Goal: Task Accomplishment & Management: Use online tool/utility

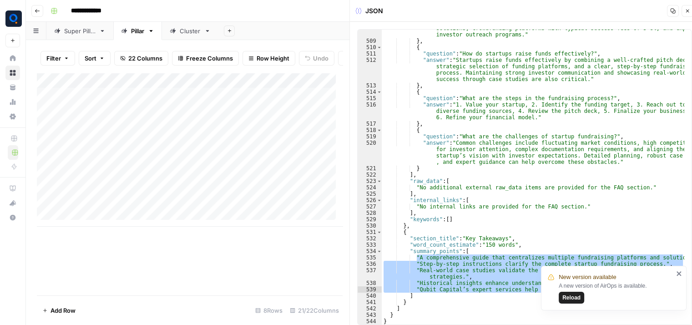
click at [187, 119] on div "Add Column" at bounding box center [190, 150] width 306 height 154
click at [187, 119] on textarea "**********" at bounding box center [141, 118] width 146 height 13
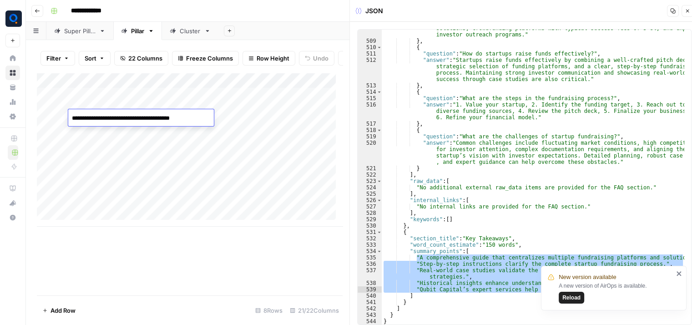
click at [187, 119] on textarea "**********" at bounding box center [141, 118] width 146 height 13
click at [267, 121] on div "Add Column" at bounding box center [190, 150] width 306 height 154
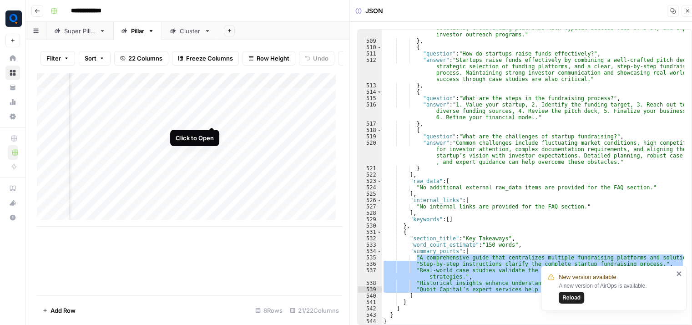
click at [213, 118] on div "Add Column" at bounding box center [190, 150] width 306 height 154
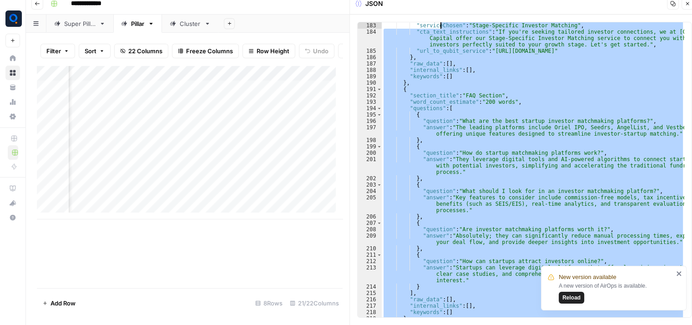
scroll to position [1649, 0]
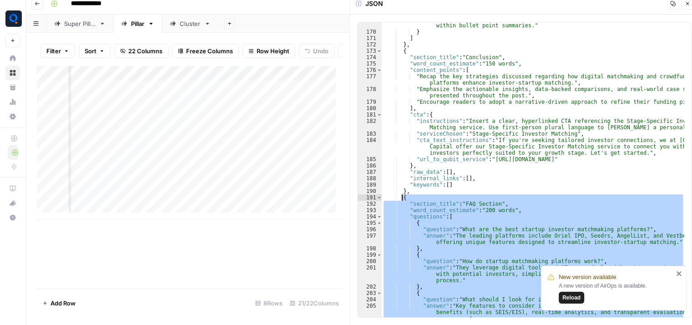
drag, startPoint x: 436, startPoint y: 296, endPoint x: 400, endPoint y: 197, distance: 105.2
click at [400, 197] on div ""placement_instructions" : "Integrate naturally throughout the section, especia…" at bounding box center [533, 173] width 303 height 314
type textarea "**********"
click at [211, 127] on div "Add Column" at bounding box center [190, 142] width 306 height 154
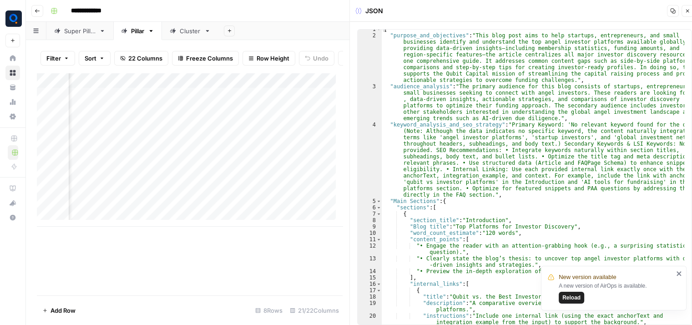
scroll to position [77, 0]
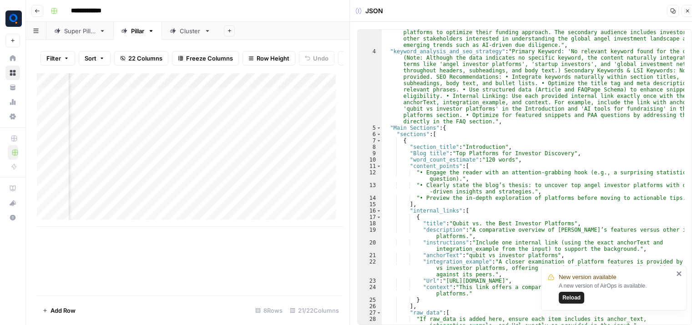
type textarea "**********"
drag, startPoint x: 452, startPoint y: 153, endPoint x: 560, endPoint y: 154, distance: 108.2
click at [560, 154] on div ""audience_analysis" : "The primary audience for this blog consists of startups,…" at bounding box center [533, 179] width 303 height 339
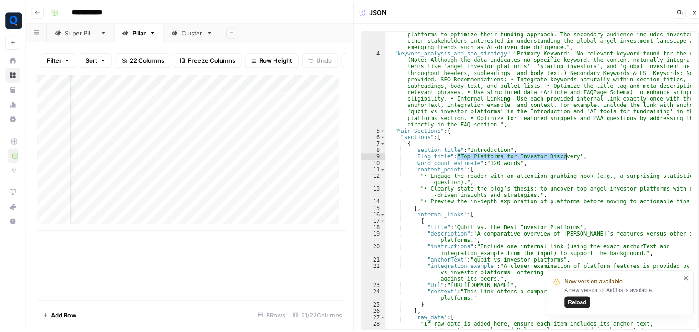
scroll to position [0, 1085]
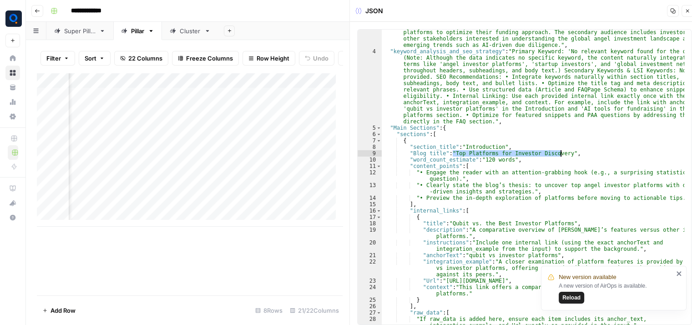
click at [185, 30] on div "Cluster" at bounding box center [190, 30] width 21 height 9
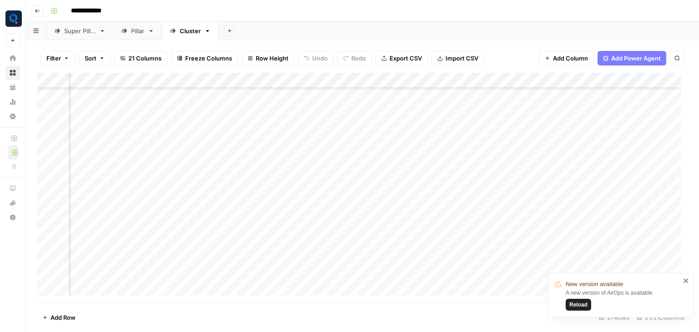
scroll to position [0, 1137]
click at [142, 33] on div "Pillar" at bounding box center [137, 30] width 13 height 9
click at [179, 130] on div "Add Column" at bounding box center [362, 150] width 651 height 154
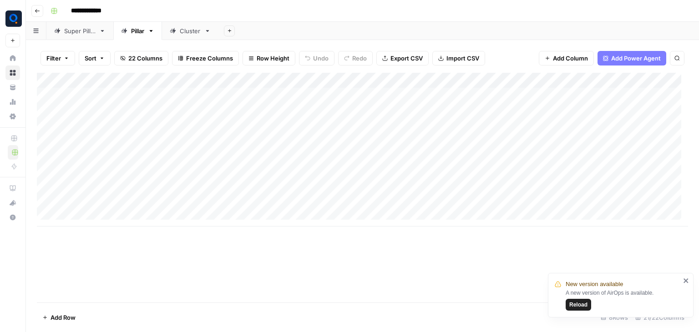
click at [123, 126] on div "Add Column" at bounding box center [362, 150] width 651 height 154
click at [245, 125] on div "Add Column" at bounding box center [362, 150] width 651 height 154
click at [146, 125] on div "Add Column" at bounding box center [362, 150] width 651 height 154
click at [258, 132] on div "Add Column" at bounding box center [362, 150] width 651 height 154
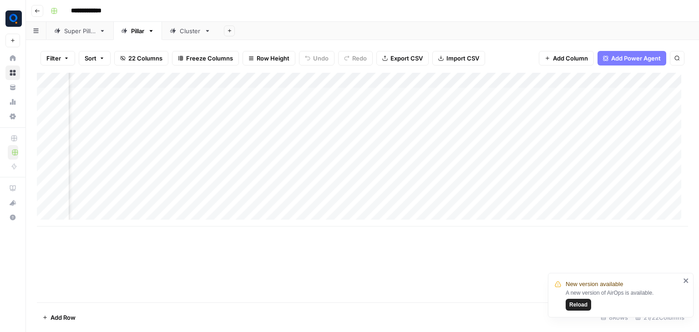
click at [176, 142] on div "Add Column" at bounding box center [362, 150] width 651 height 154
click at [168, 142] on div "Add Column" at bounding box center [362, 150] width 651 height 154
click at [168, 142] on textarea "**********" at bounding box center [141, 142] width 146 height 13
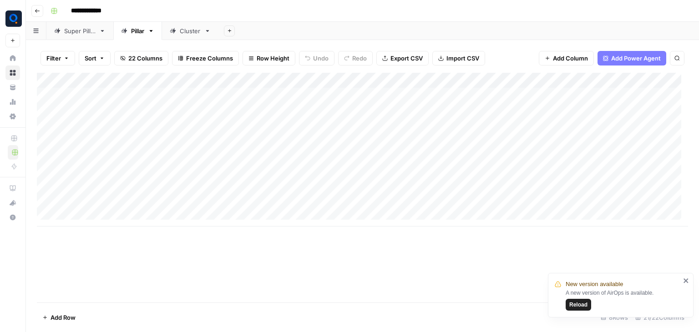
click at [551, 148] on div "Add Column" at bounding box center [362, 150] width 651 height 154
click at [170, 158] on div "Add Column" at bounding box center [362, 150] width 651 height 154
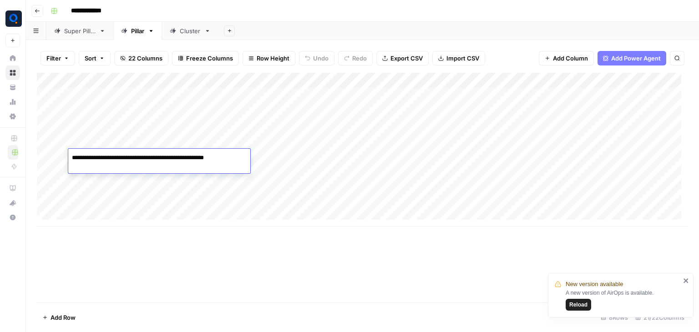
click at [170, 158] on textarea "**********" at bounding box center [157, 157] width 179 height 13
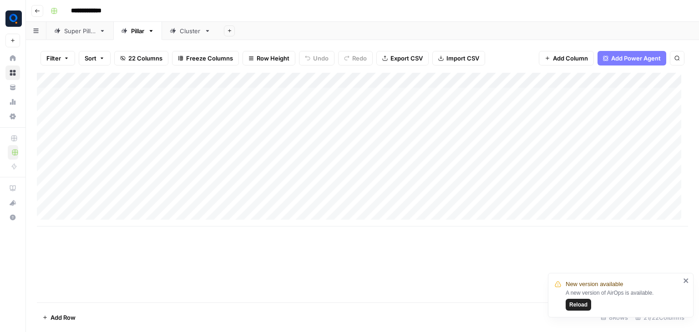
click at [275, 163] on div "Add Column" at bounding box center [362, 150] width 651 height 154
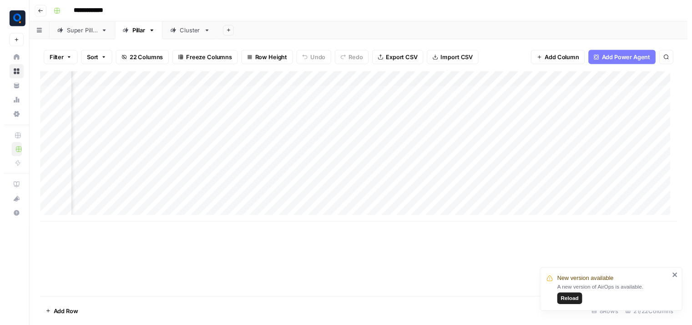
scroll to position [0, 942]
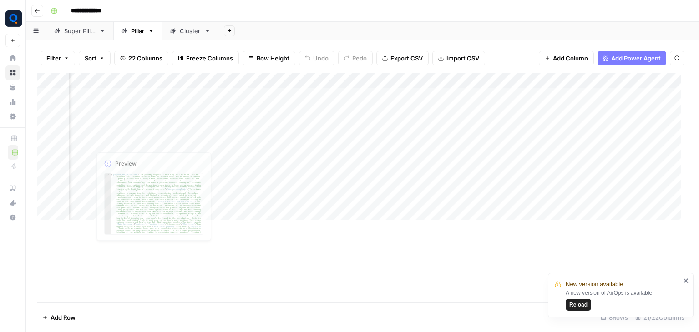
click at [155, 127] on div "Add Column" at bounding box center [362, 150] width 651 height 154
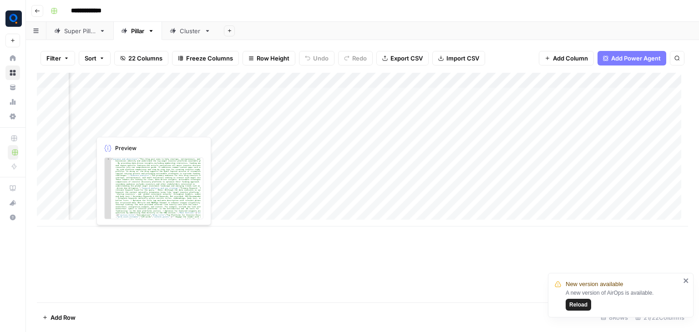
click at [155, 127] on div "Add Column" at bounding box center [362, 150] width 651 height 154
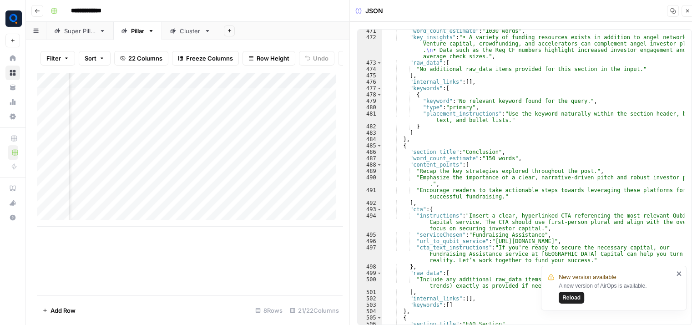
scroll to position [3784, 0]
click at [677, 273] on icon "close" at bounding box center [679, 273] width 6 height 7
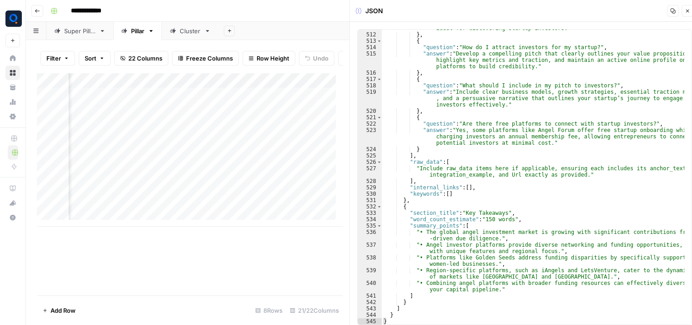
scroll to position [7, 0]
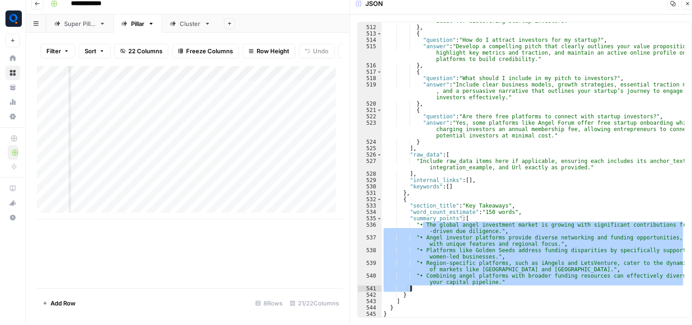
drag, startPoint x: 422, startPoint y: 224, endPoint x: 512, endPoint y: 289, distance: 111.0
click at [512, 289] on div ""answer" : "Angel investor platforms such as AngelList, Gust, and others offer …" at bounding box center [533, 165] width 303 height 320
type textarea "**********"
click at [201, 156] on div "Add Column" at bounding box center [190, 142] width 306 height 154
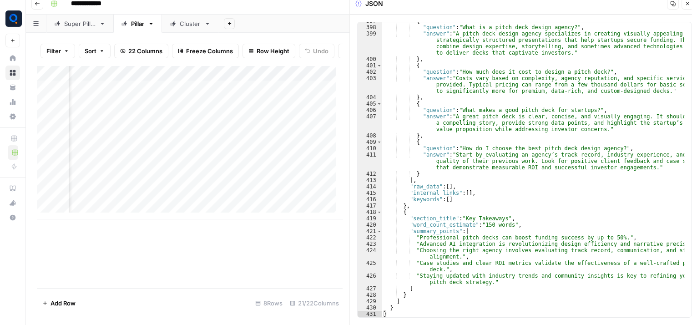
scroll to position [3379, 0]
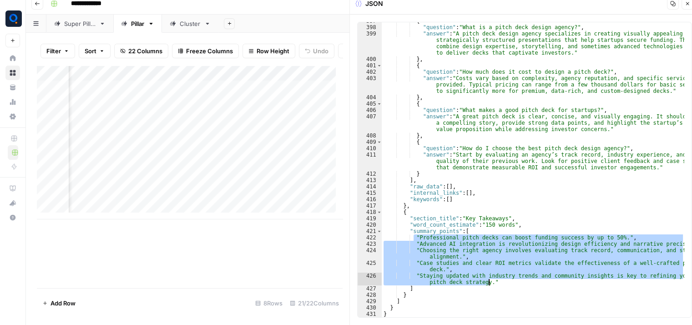
drag, startPoint x: 414, startPoint y: 237, endPoint x: 487, endPoint y: 283, distance: 85.8
click at [487, 283] on div "{ "question" : "What is a pitch deck design agency?" , "answer" : "A pitch deck…" at bounding box center [533, 171] width 303 height 307
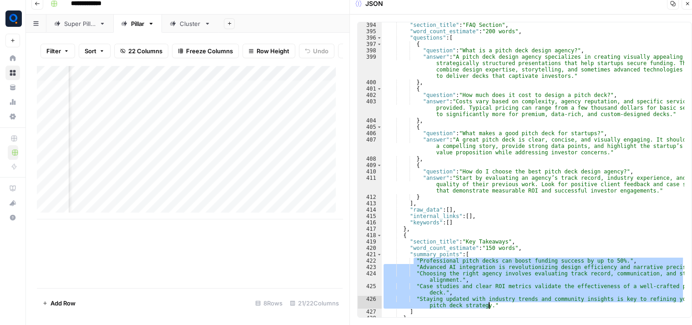
scroll to position [3300, 0]
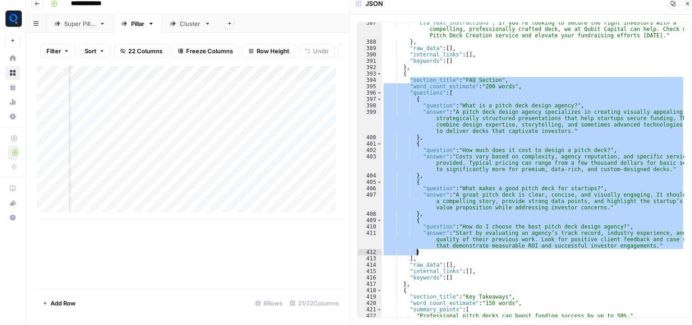
drag, startPoint x: 449, startPoint y: 190, endPoint x: 481, endPoint y: 250, distance: 68.2
click at [481, 250] on div ""cta_text_instructions" : "If you're looking to secure the right investors with…" at bounding box center [533, 180] width 303 height 320
type textarea "**********"
click at [146, 172] on div "Add Column" at bounding box center [190, 142] width 306 height 154
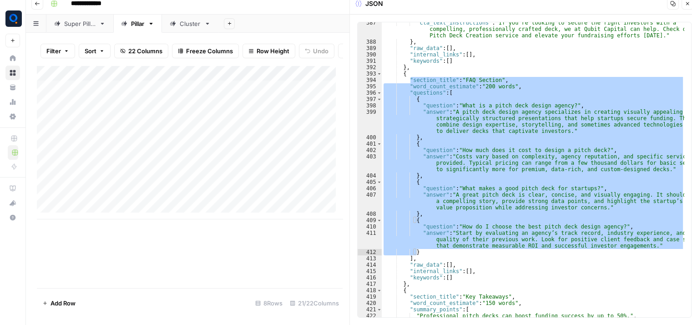
click at [146, 172] on div "Add Column" at bounding box center [190, 142] width 306 height 154
click at [146, 172] on textarea "**********" at bounding box center [146, 172] width 157 height 13
click at [240, 170] on div "Add Column" at bounding box center [190, 142] width 306 height 154
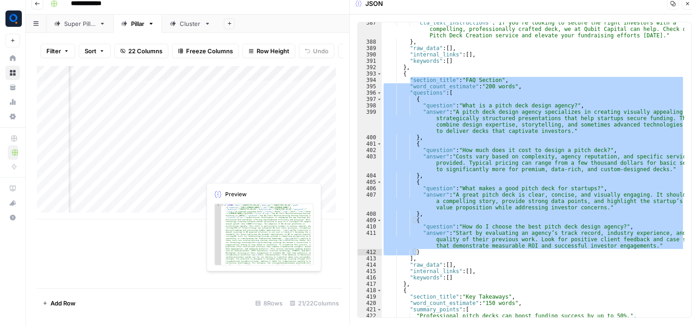
click at [248, 171] on div "Add Column" at bounding box center [190, 142] width 306 height 154
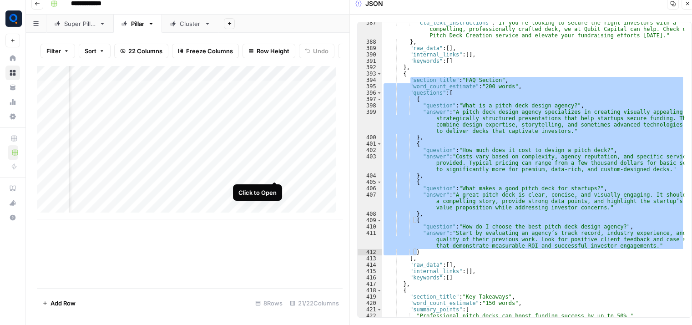
click at [276, 171] on div "Add Column" at bounding box center [190, 142] width 306 height 154
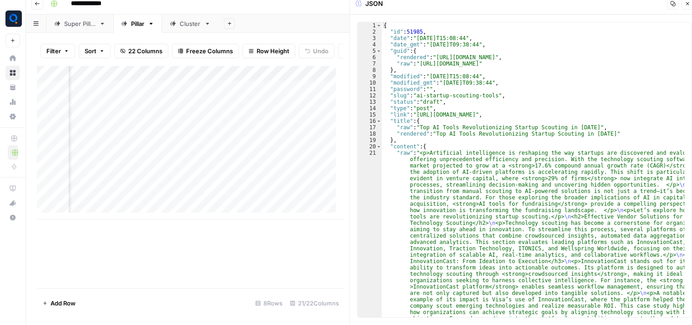
type textarea "**********"
drag, startPoint x: 435, startPoint y: 133, endPoint x: 593, endPoint y: 134, distance: 158.3
click at [290, 174] on div "Add Column" at bounding box center [190, 142] width 306 height 154
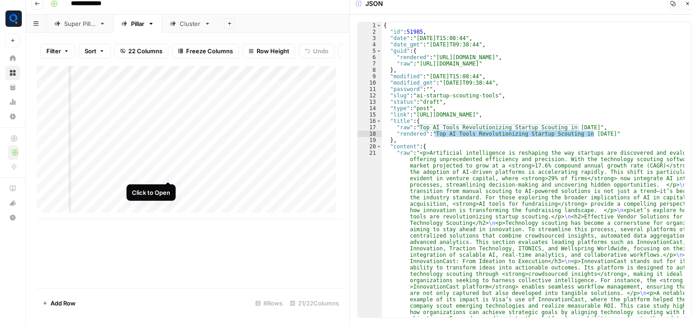
click at [167, 172] on div "Add Column" at bounding box center [190, 142] width 306 height 154
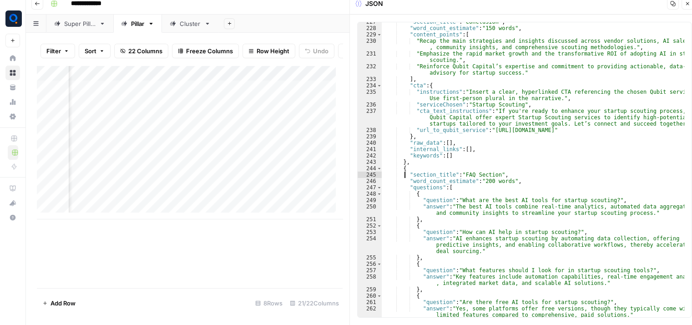
scroll to position [2163, 0]
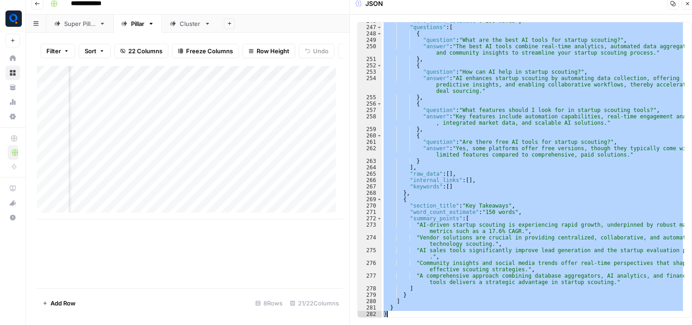
drag, startPoint x: 406, startPoint y: 175, endPoint x: 518, endPoint y: 353, distance: 210.6
click at [518, 317] on html "**********" at bounding box center [346, 155] width 692 height 325
type textarea "* *"
click at [115, 188] on div "Add Column" at bounding box center [190, 142] width 306 height 154
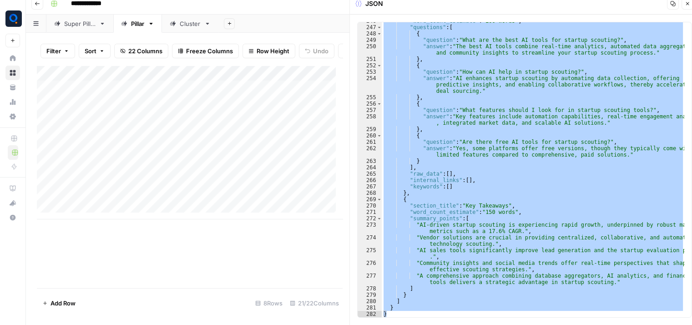
click at [115, 188] on div "Add Column" at bounding box center [190, 142] width 306 height 154
click at [115, 188] on textarea "**********" at bounding box center [153, 188] width 170 height 13
drag, startPoint x: 264, startPoint y: 180, endPoint x: 262, endPoint y: 184, distance: 4.7
click at [262, 184] on div "Add Column" at bounding box center [190, 142] width 306 height 154
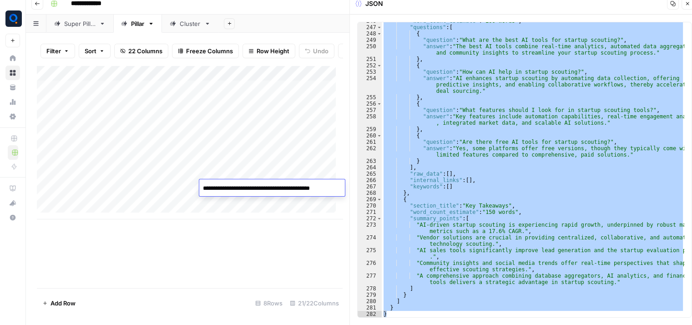
scroll to position [7, 7]
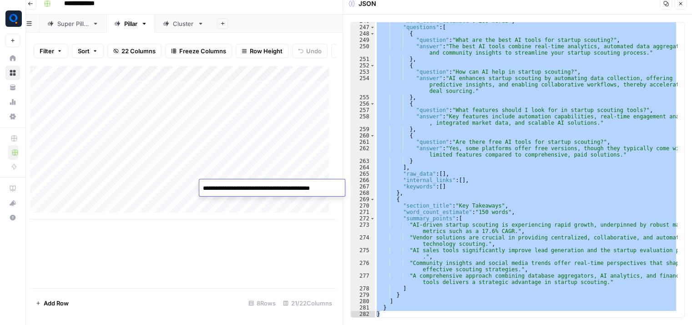
click at [140, 186] on div "Add Column" at bounding box center [183, 142] width 306 height 154
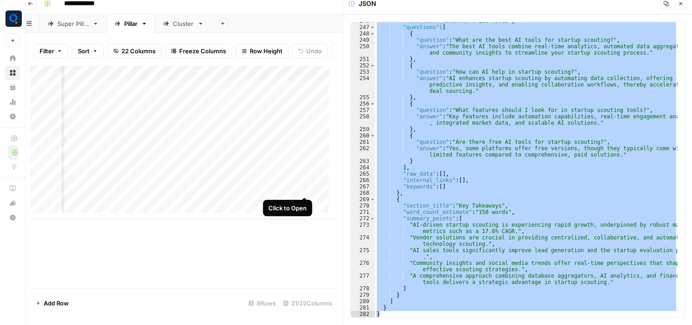
click at [303, 188] on div "Add Column" at bounding box center [183, 142] width 306 height 154
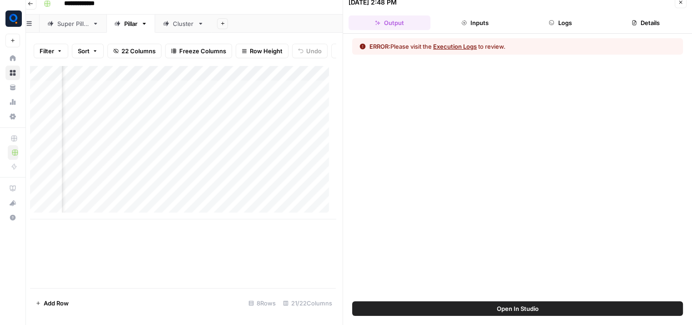
click at [521, 312] on span "Open In Studio" at bounding box center [518, 308] width 42 height 9
click at [241, 190] on div "Add Column" at bounding box center [183, 142] width 306 height 154
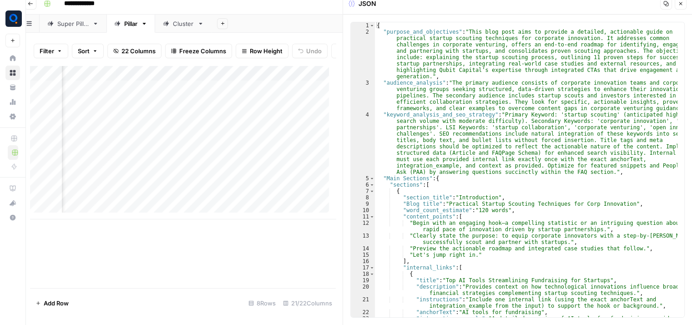
type textarea "**********"
drag, startPoint x: 444, startPoint y: 203, endPoint x: 617, endPoint y: 206, distance: 172.8
click at [617, 206] on div "{ "purpose_and_objectives" : "This blog post aims to provide a detailed, action…" at bounding box center [526, 182] width 303 height 320
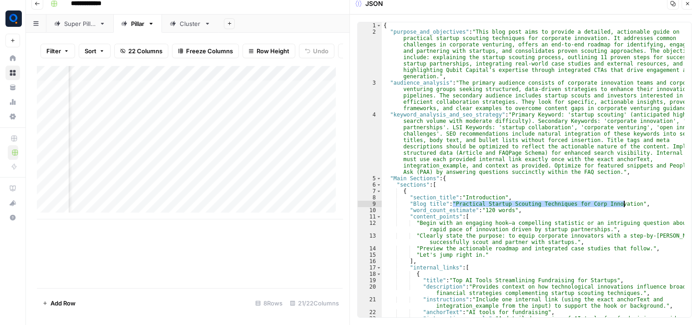
scroll to position [0, 1443]
click at [208, 188] on div "Add Column" at bounding box center [190, 142] width 306 height 154
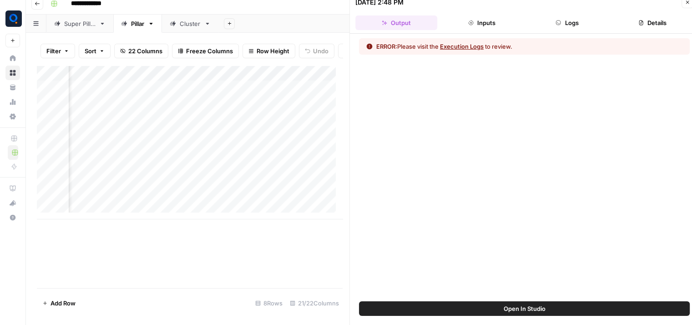
click at [578, 17] on button "Logs" at bounding box center [567, 22] width 82 height 15
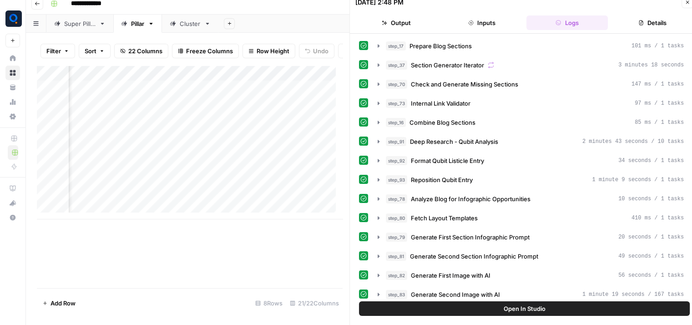
click at [515, 307] on span "Open In Studio" at bounding box center [524, 308] width 42 height 9
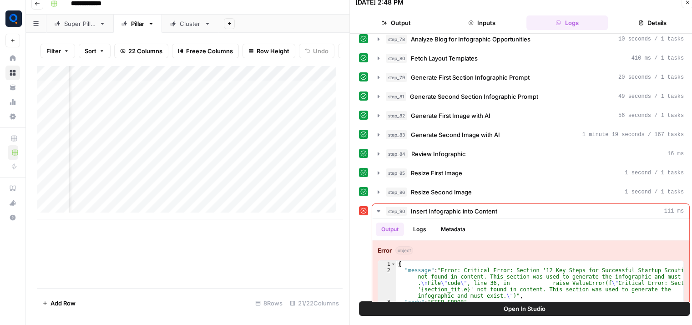
scroll to position [160, 0]
click at [498, 187] on div "step_86 Resize Second Image 1 second / 1 tasks" at bounding box center [535, 191] width 298 height 9
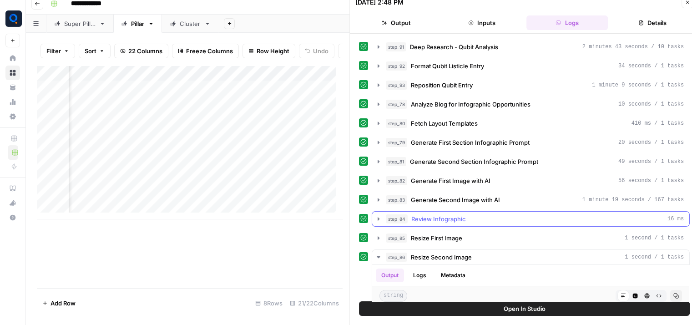
scroll to position [92, 0]
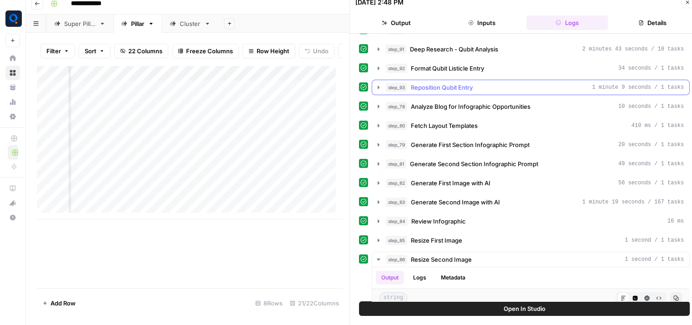
click at [503, 88] on div "step_93 Reposition Qubit Entry 1 minute 9 seconds / 1 tasks" at bounding box center [535, 87] width 298 height 9
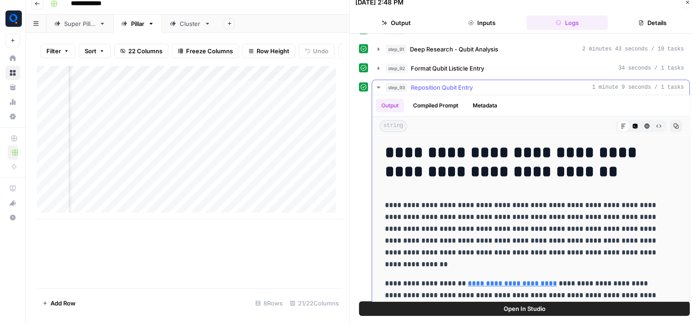
click at [473, 150] on h1 "**********" at bounding box center [524, 162] width 278 height 38
copy h1 "**********"
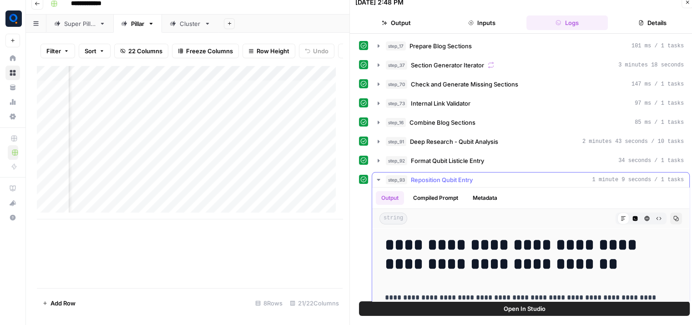
click at [464, 184] on button "step_93 Reposition Qubit Entry 1 minute 9 seconds / 1 tasks" at bounding box center [530, 179] width 317 height 15
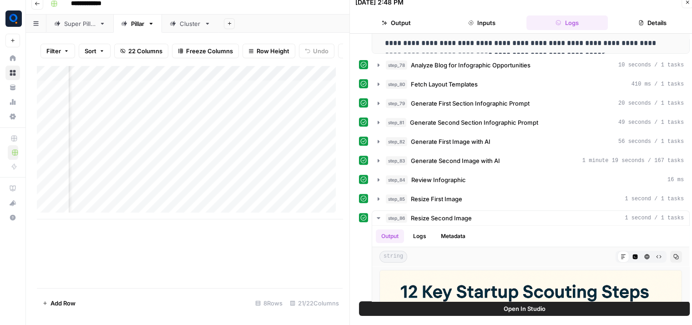
scroll to position [367, 0]
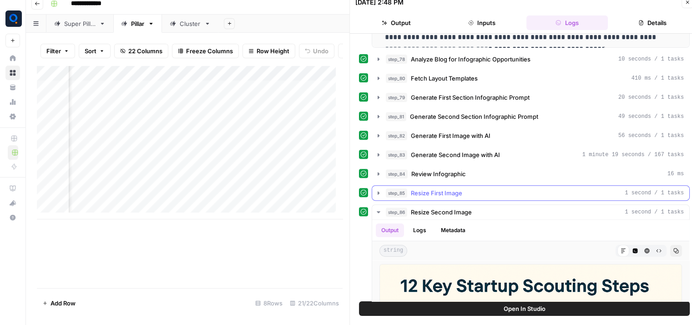
click at [462, 188] on div "step_85 Resize First Image 1 second / 1 tasks" at bounding box center [535, 192] width 298 height 9
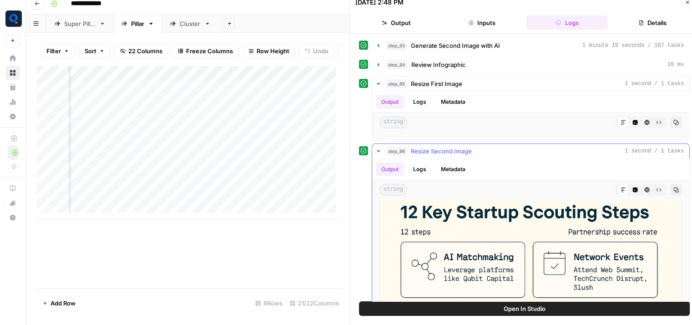
scroll to position [0, 0]
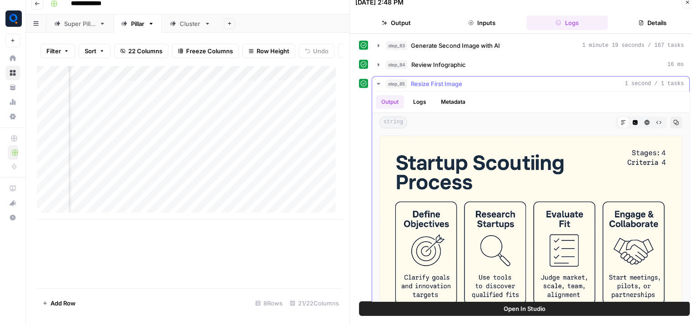
click at [477, 80] on div "step_85 Resize First Image 1 second / 1 tasks" at bounding box center [535, 83] width 298 height 9
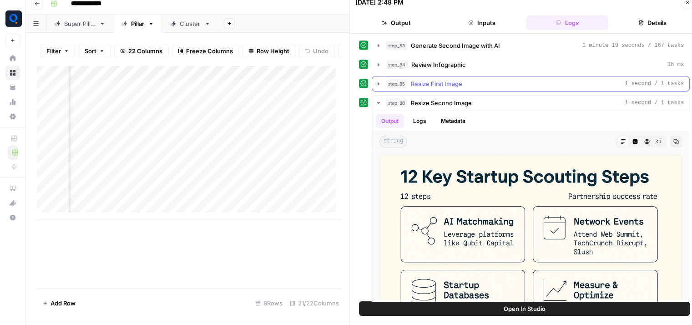
click at [477, 80] on div "step_85 Resize First Image 1 second / 1 tasks" at bounding box center [535, 83] width 298 height 9
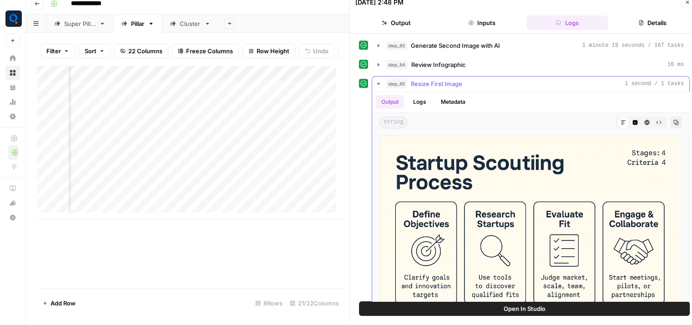
scroll to position [13, 0]
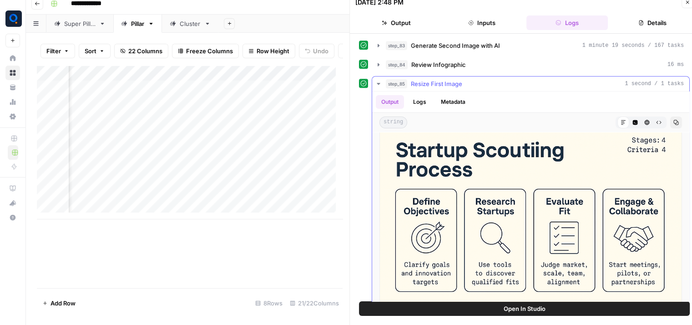
click at [629, 116] on button "Code Editor" at bounding box center [635, 122] width 12 height 12
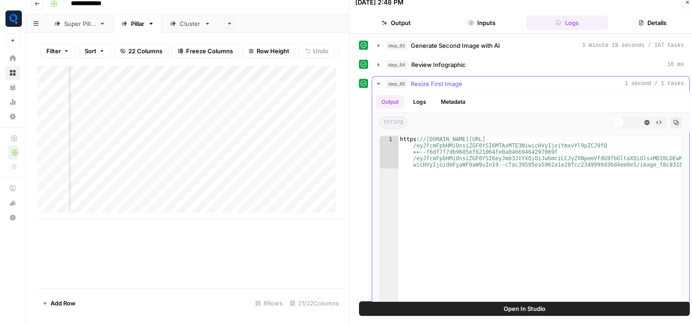
scroll to position [0, 0]
click at [617, 119] on button "Markdown" at bounding box center [623, 122] width 12 height 12
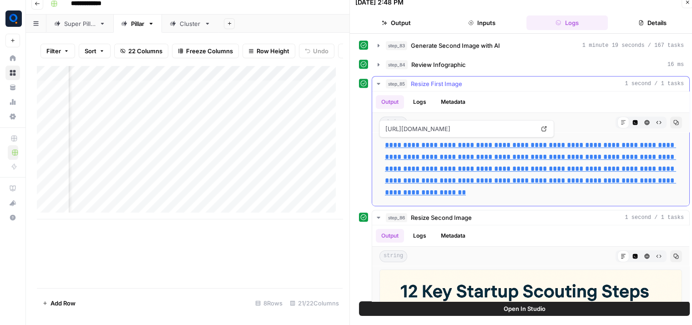
click at [560, 167] on link "**********" at bounding box center [530, 168] width 291 height 54
click at [157, 204] on div "Add Column" at bounding box center [190, 142] width 306 height 154
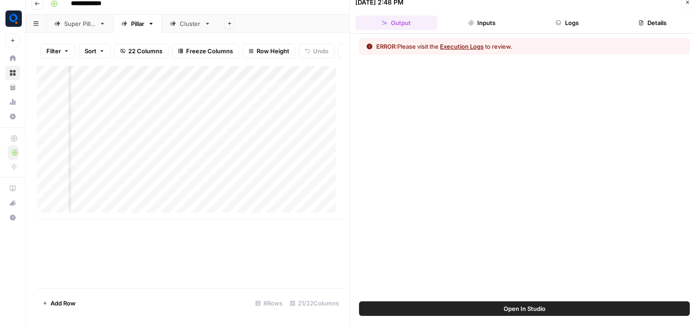
click at [573, 24] on button "Logs" at bounding box center [567, 22] width 82 height 15
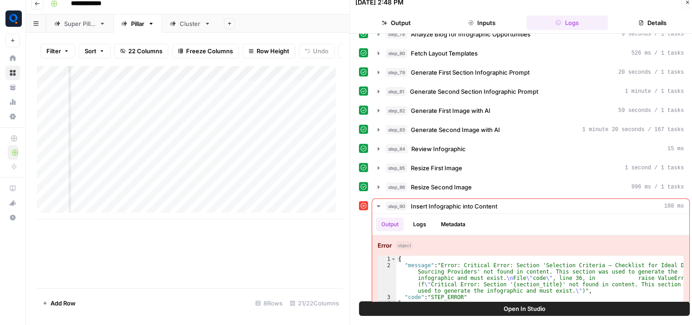
scroll to position [166, 0]
click at [158, 205] on div "Add Column" at bounding box center [190, 142] width 306 height 154
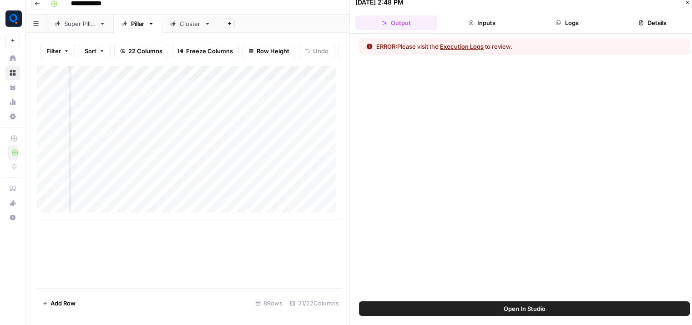
click at [427, 308] on button "Open In Studio" at bounding box center [524, 308] width 331 height 15
click at [276, 202] on div "Add Column" at bounding box center [190, 142] width 306 height 154
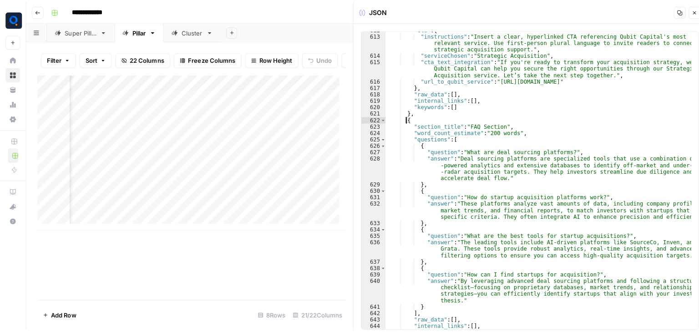
scroll to position [4875, 0]
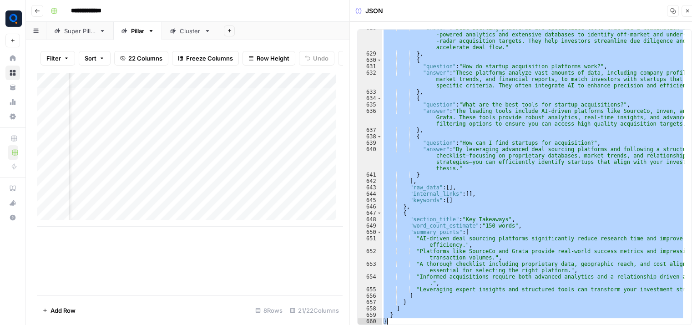
drag, startPoint x: 400, startPoint y: 118, endPoint x: 477, endPoint y: 353, distance: 247.2
click at [477, 324] on html "**********" at bounding box center [346, 162] width 692 height 325
type textarea "* *"
click at [195, 35] on div "Cluster" at bounding box center [190, 30] width 21 height 9
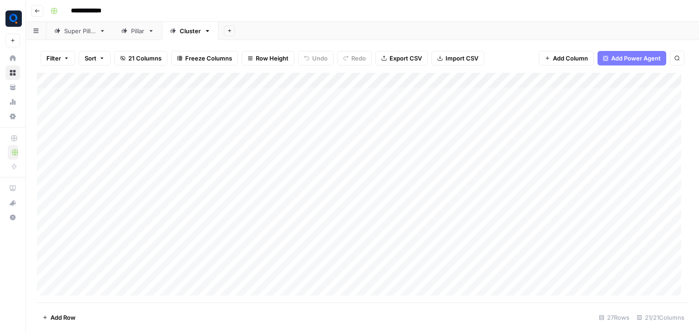
click at [89, 30] on div "Super Pillar" at bounding box center [79, 30] width 31 height 9
click at [608, 95] on div "Add Column" at bounding box center [362, 95] width 651 height 45
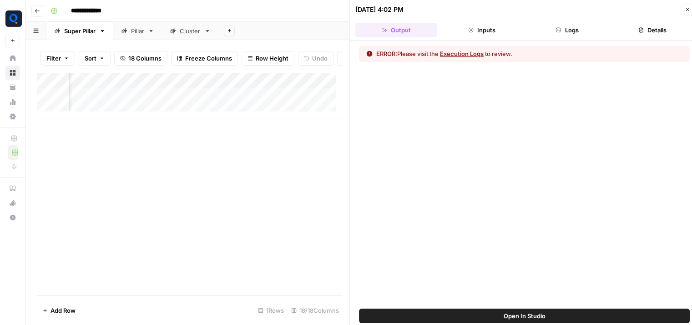
click at [686, 11] on icon "button" at bounding box center [686, 9] width 5 height 5
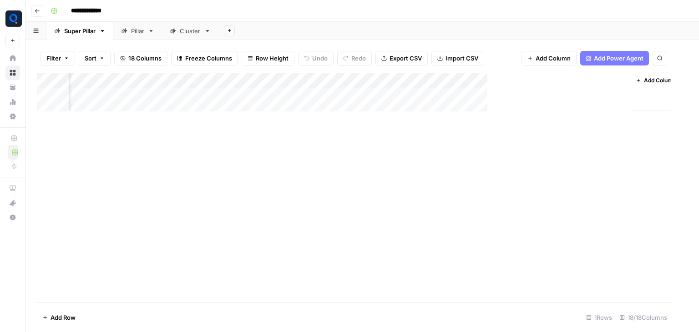
scroll to position [0, 965]
click at [178, 35] on div "Cluster" at bounding box center [185, 30] width 31 height 9
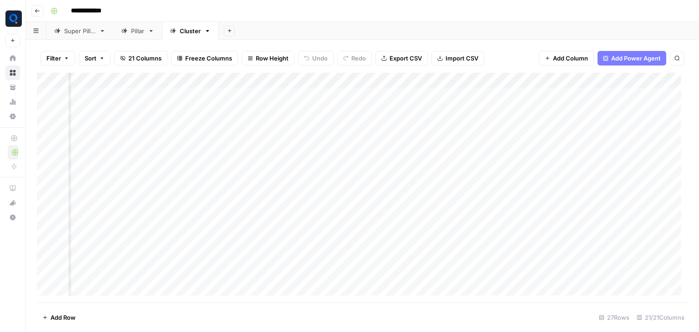
scroll to position [0, 1166]
click at [233, 98] on div "Add Column" at bounding box center [362, 188] width 651 height 230
click at [233, 98] on textarea "**********" at bounding box center [268, 96] width 146 height 13
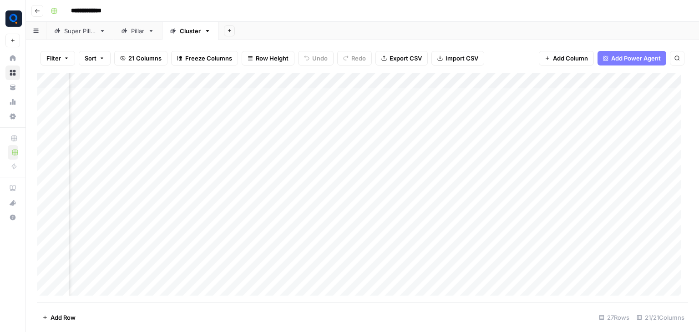
click at [417, 91] on div "Add Column" at bounding box center [362, 188] width 651 height 230
click at [140, 99] on div "Add Column" at bounding box center [362, 188] width 651 height 230
click at [140, 99] on textarea "**********" at bounding box center [146, 96] width 156 height 13
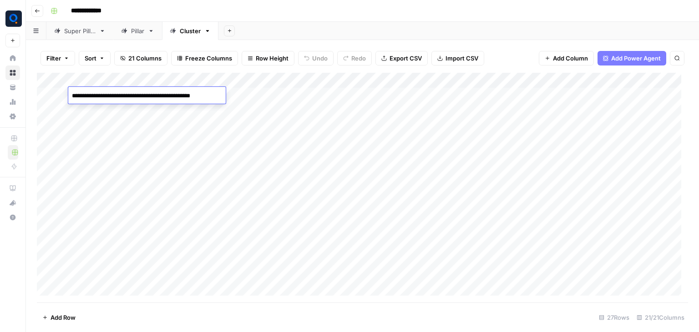
click at [247, 105] on div "Add Column" at bounding box center [362, 188] width 651 height 230
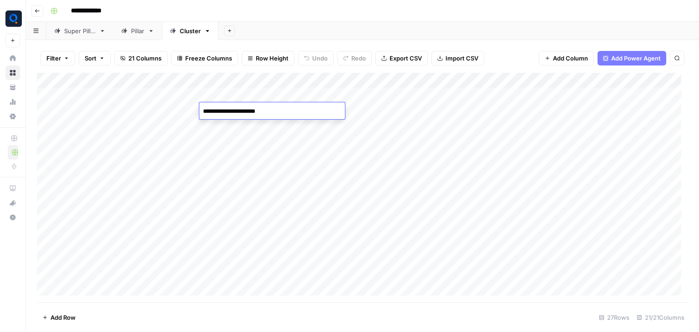
click at [164, 105] on div "Add Column" at bounding box center [362, 188] width 651 height 230
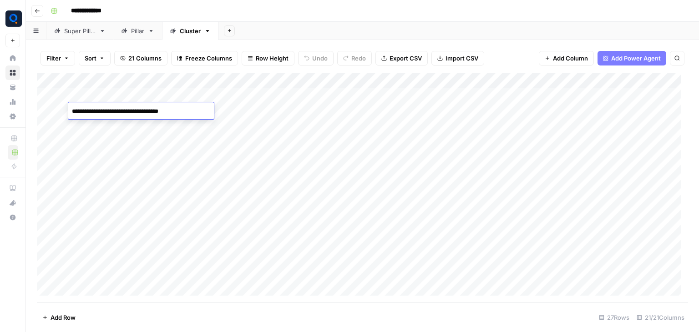
click at [164, 105] on textarea "**********" at bounding box center [141, 111] width 146 height 13
click at [604, 108] on div "Add Column" at bounding box center [362, 188] width 651 height 230
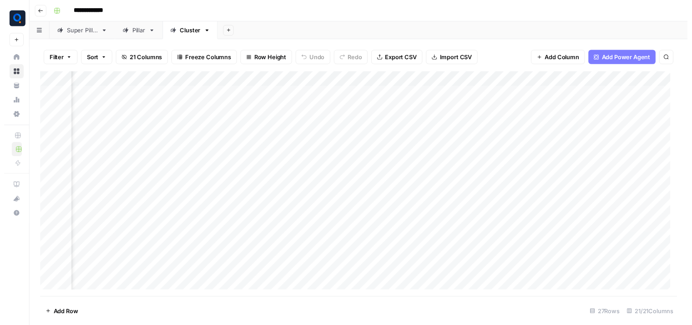
scroll to position [0, 976]
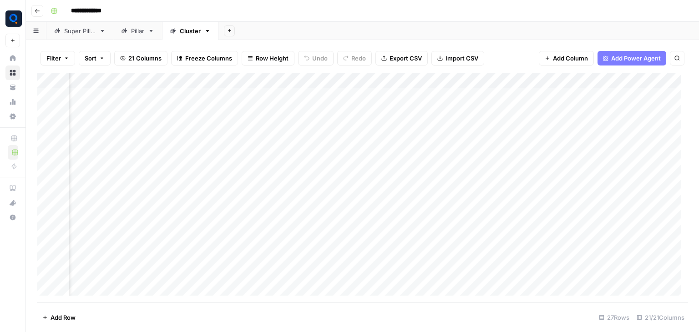
click at [211, 110] on div "Add Column" at bounding box center [362, 188] width 651 height 230
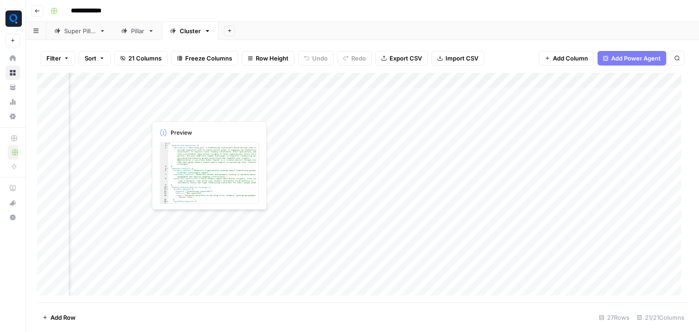
click at [211, 110] on div "Add Column" at bounding box center [362, 188] width 651 height 230
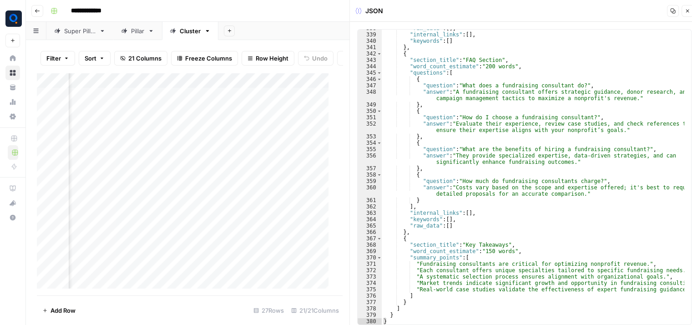
scroll to position [7, 0]
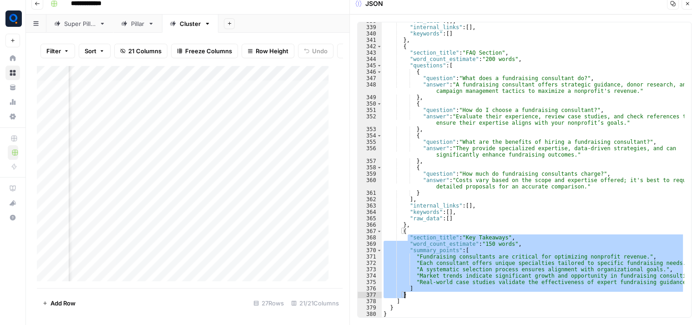
drag, startPoint x: 407, startPoint y: 238, endPoint x: 462, endPoint y: 293, distance: 78.1
click at [462, 293] on div ""raw_data" : [ ] , "internal_links" : [ ] , "keywords" : [ ] } , { "section_tit…" at bounding box center [533, 171] width 303 height 307
type textarea "* *******"
click at [134, 121] on div "Add Column" at bounding box center [186, 176] width 299 height 223
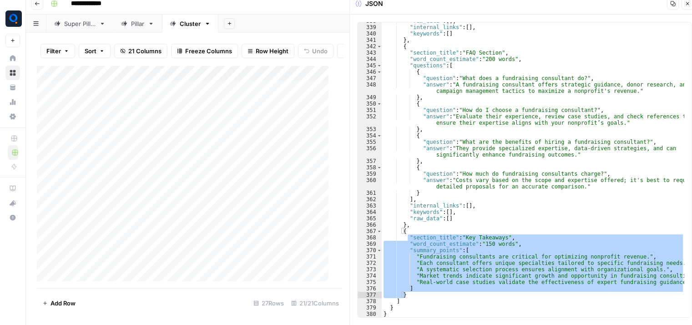
click at [134, 121] on div "Add Column" at bounding box center [186, 176] width 299 height 223
click at [134, 121] on textarea "**********" at bounding box center [143, 126] width 151 height 13
click at [280, 127] on div "Add Column" at bounding box center [186, 176] width 299 height 223
click at [276, 124] on div "Add Column" at bounding box center [186, 176] width 299 height 223
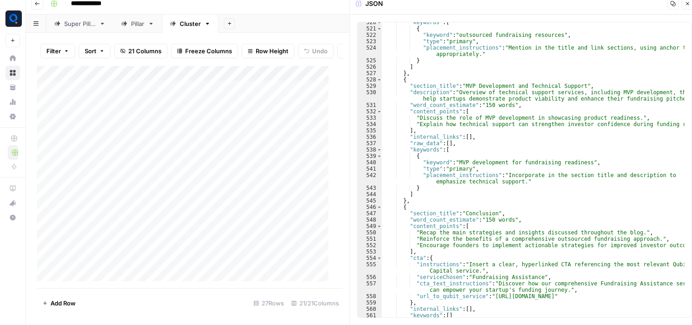
click at [116, 141] on div "Add Column" at bounding box center [186, 176] width 299 height 223
click at [116, 141] on textarea "**********" at bounding box center [148, 142] width 160 height 13
click at [102, 155] on div "Add Column" at bounding box center [186, 176] width 299 height 223
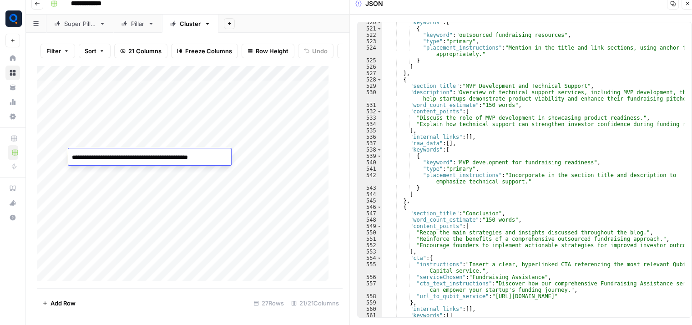
click at [102, 155] on textarea "**********" at bounding box center [149, 157] width 163 height 13
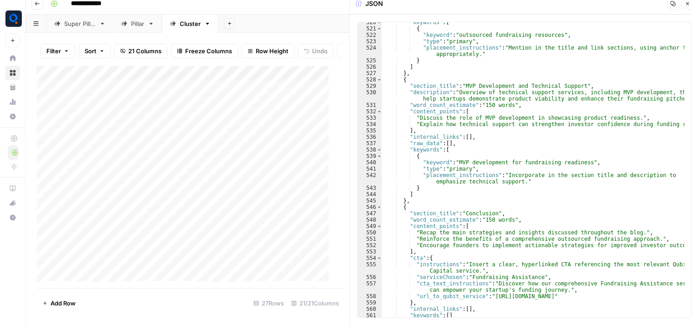
click at [272, 157] on div "Add Column" at bounding box center [186, 176] width 299 height 223
click at [243, 157] on div "Add Column" at bounding box center [186, 176] width 299 height 223
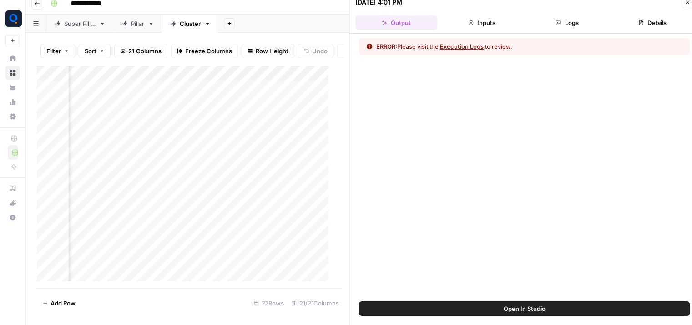
click at [572, 16] on button "Logs" at bounding box center [567, 22] width 82 height 15
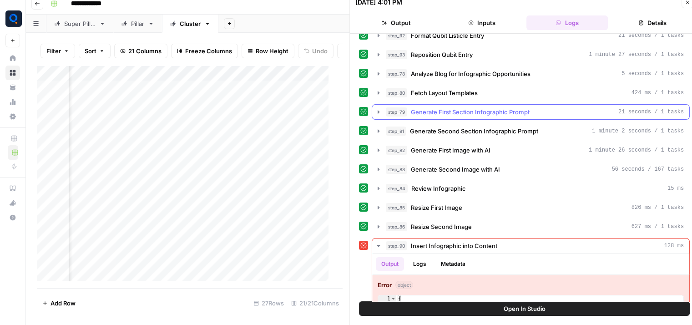
scroll to position [176, 0]
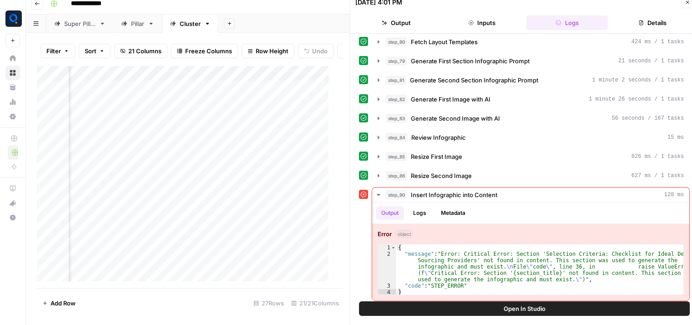
click at [515, 310] on span "Open In Studio" at bounding box center [524, 308] width 42 height 9
click at [132, 169] on div "Add Column" at bounding box center [186, 176] width 299 height 223
click at [132, 169] on textarea "**********" at bounding box center [141, 172] width 146 height 13
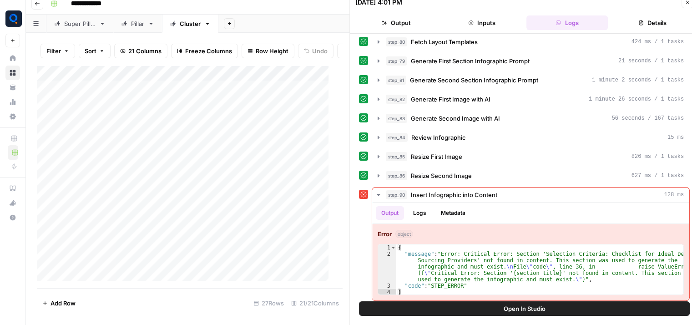
click at [252, 167] on div "Add Column" at bounding box center [186, 176] width 299 height 223
click at [150, 191] on div "Add Column" at bounding box center [186, 176] width 299 height 223
click at [129, 20] on div "Pillar" at bounding box center [132, 23] width 23 height 9
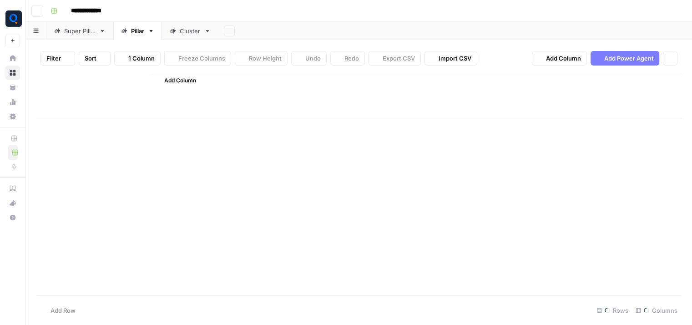
type input "**********"
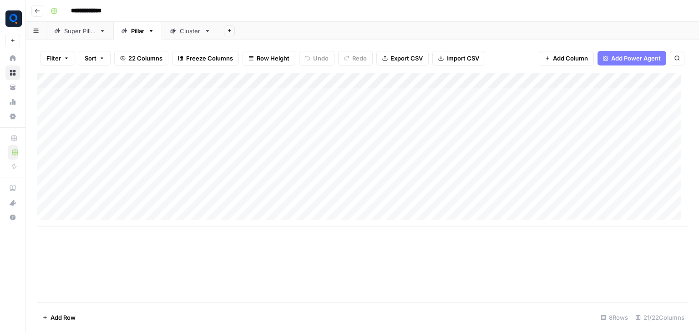
click at [196, 26] on div "Cluster" at bounding box center [190, 30] width 21 height 9
click at [124, 203] on div "Add Column" at bounding box center [362, 188] width 651 height 230
click at [124, 203] on textarea "**********" at bounding box center [141, 204] width 146 height 13
click at [90, 221] on div "Add Column" at bounding box center [362, 188] width 651 height 230
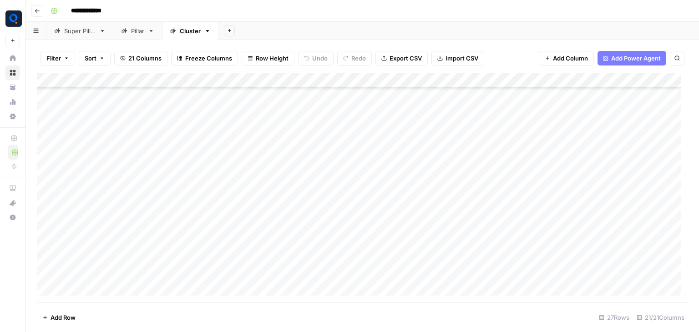
scroll to position [80, 0]
click at [134, 139] on div "Add Column" at bounding box center [362, 188] width 651 height 230
click at [134, 139] on textarea "**********" at bounding box center [141, 140] width 146 height 13
click at [101, 153] on div "Add Column" at bounding box center [362, 188] width 651 height 230
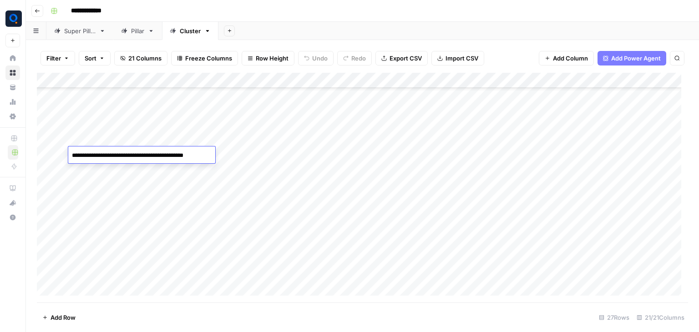
click at [101, 153] on textarea "**********" at bounding box center [141, 155] width 146 height 13
click at [517, 137] on div "Add Column" at bounding box center [362, 188] width 651 height 230
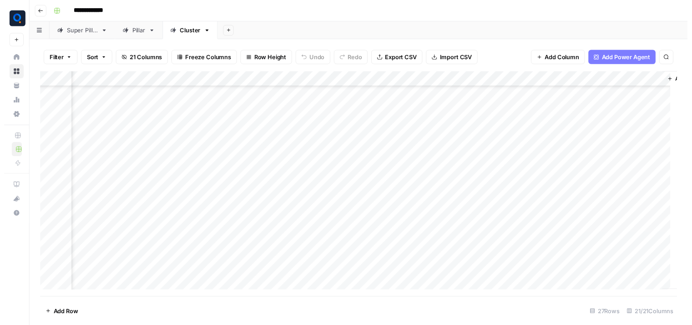
scroll to position [80, 1247]
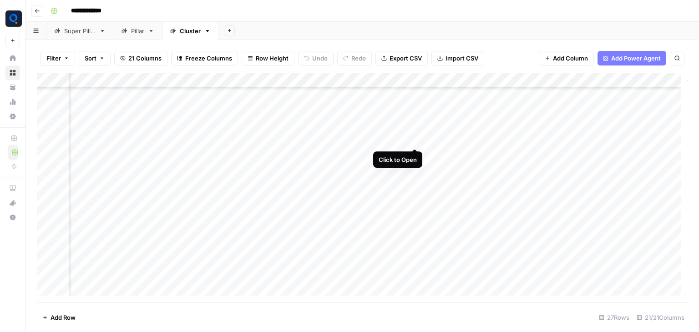
click at [414, 139] on div "Add Column" at bounding box center [362, 188] width 651 height 230
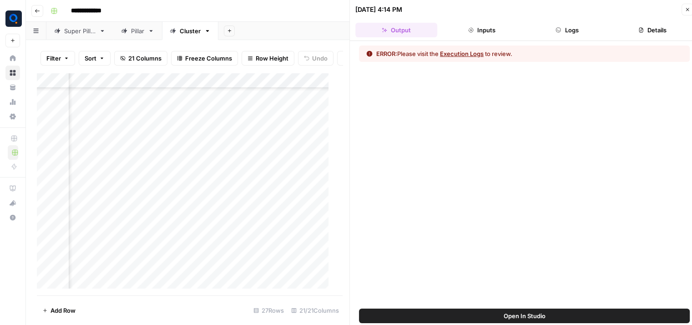
click at [562, 28] on button "Logs" at bounding box center [567, 30] width 82 height 15
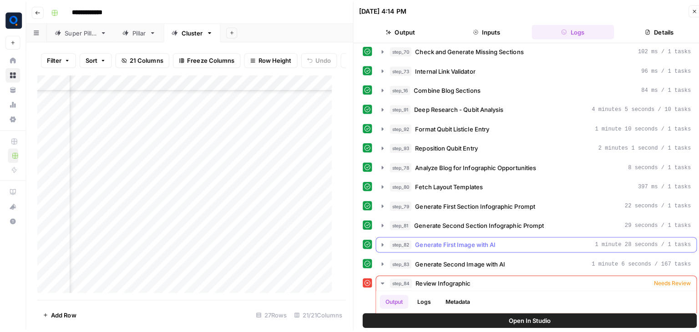
scroll to position [94, 0]
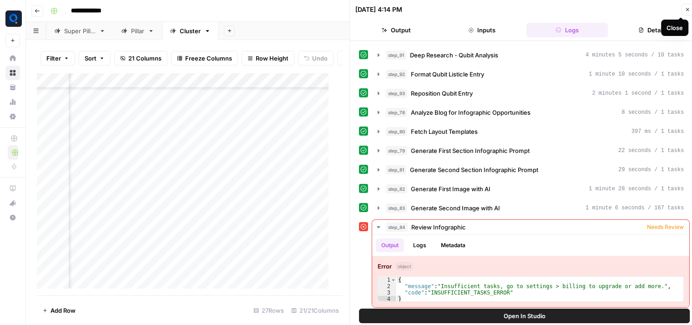
click at [683, 10] on button "Close" at bounding box center [687, 10] width 12 height 12
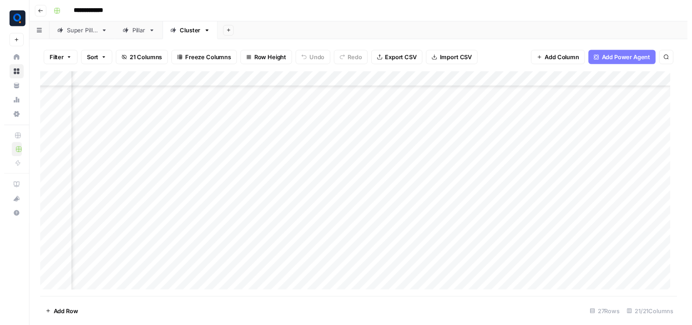
scroll to position [80, 1089]
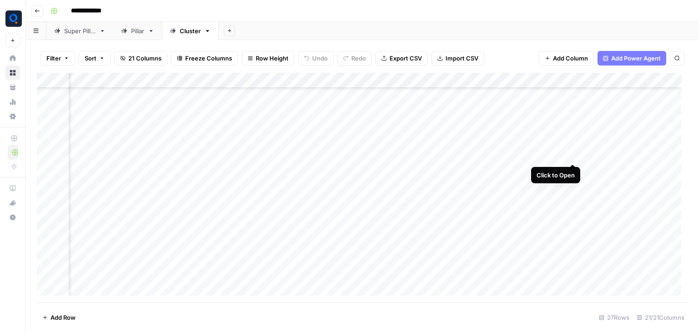
click at [573, 153] on div "Add Column" at bounding box center [362, 188] width 651 height 230
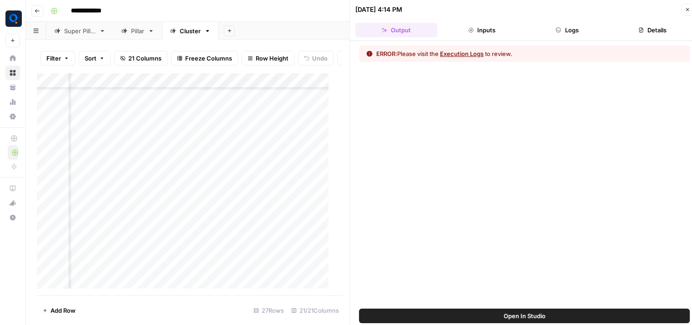
click at [574, 313] on button "Open In Studio" at bounding box center [524, 315] width 331 height 15
click at [131, 174] on div "Add Column" at bounding box center [186, 184] width 299 height 223
click at [131, 174] on textarea "**********" at bounding box center [141, 177] width 146 height 13
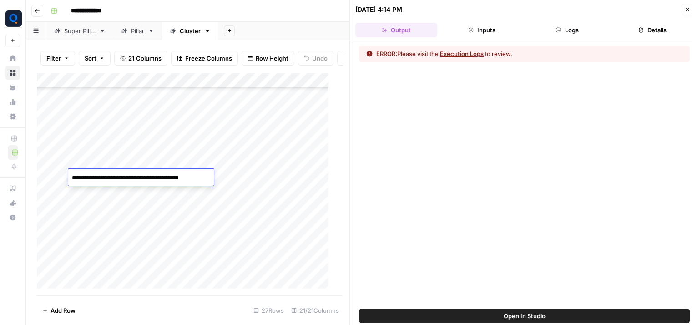
click at [264, 173] on div "Add Column" at bounding box center [186, 184] width 299 height 223
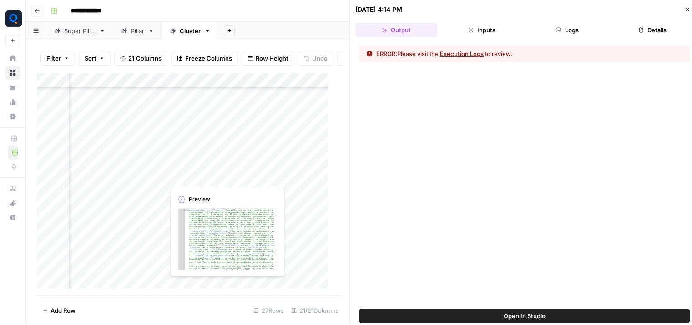
click at [236, 181] on div "Add Column" at bounding box center [186, 184] width 299 height 223
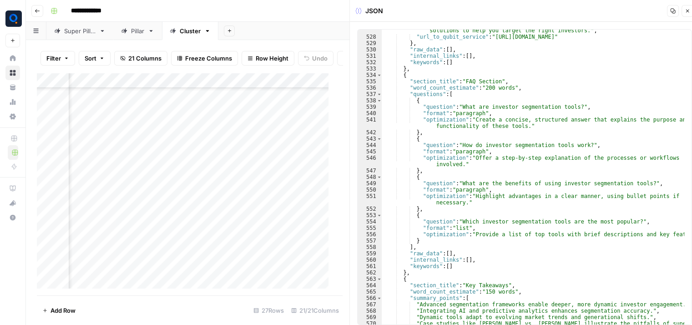
scroll to position [4255, 0]
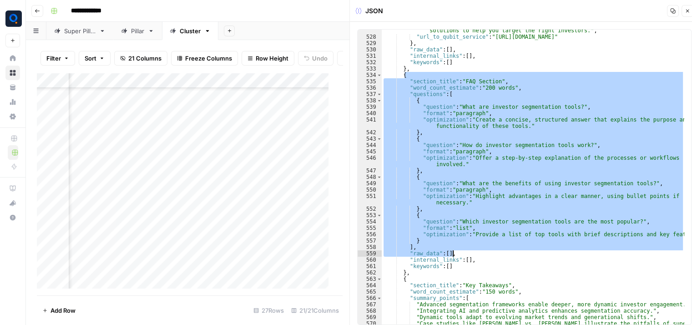
drag, startPoint x: 404, startPoint y: 75, endPoint x: 477, endPoint y: 251, distance: 190.4
click at [477, 251] on div ""cta_text_instructions" : "If you're ready to refine your investor segmentation…" at bounding box center [533, 178] width 303 height 327
type textarea "**********"
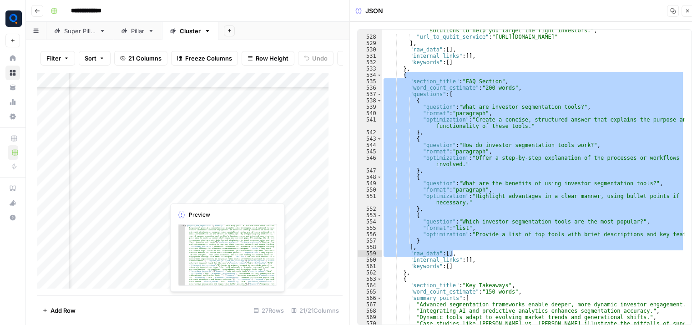
click at [186, 187] on div "Add Column" at bounding box center [186, 184] width 299 height 223
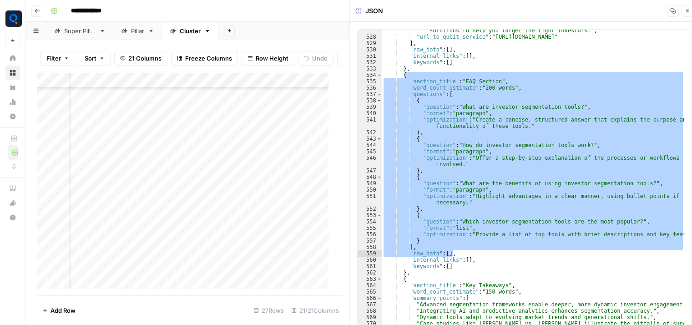
scroll to position [80, 0]
click at [147, 191] on div "Add Column" at bounding box center [186, 184] width 299 height 223
click at [147, 191] on textarea "**********" at bounding box center [141, 193] width 146 height 13
click at [120, 206] on div "Add Column" at bounding box center [186, 184] width 299 height 223
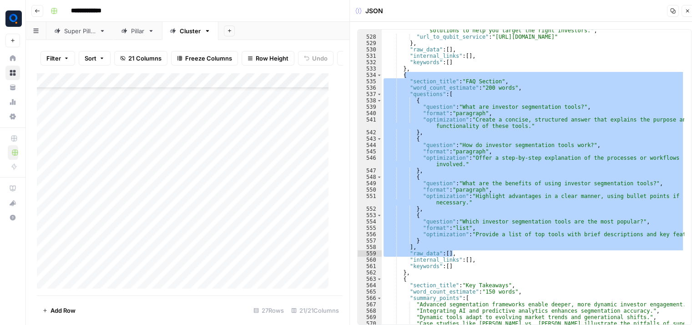
click at [120, 206] on div "Add Column" at bounding box center [186, 184] width 299 height 223
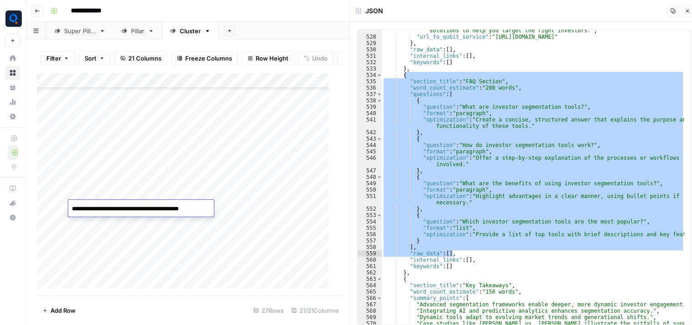
click at [120, 206] on textarea "**********" at bounding box center [141, 208] width 146 height 13
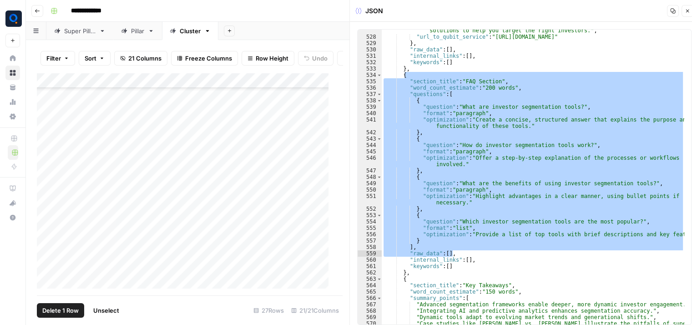
click at [47, 208] on div "Add Column" at bounding box center [186, 184] width 299 height 223
click at [111, 221] on div "Add Column" at bounding box center [186, 184] width 299 height 223
click at [96, 130] on div "Add Column" at bounding box center [186, 184] width 299 height 223
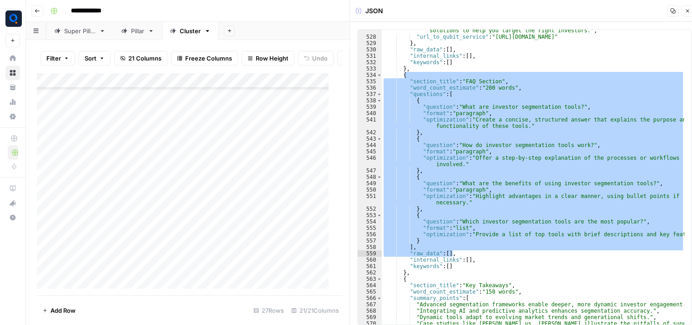
scroll to position [201, 0]
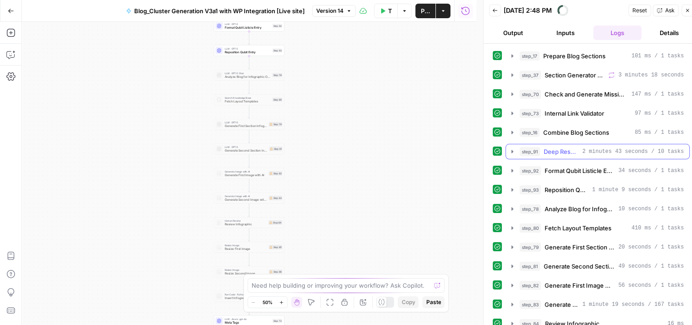
scroll to position [189, 0]
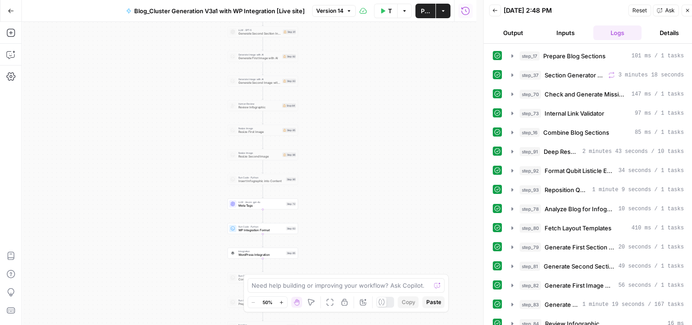
drag, startPoint x: 322, startPoint y: 217, endPoint x: 336, endPoint y: 99, distance: 119.1
click at [336, 99] on div "Workflow Set Inputs Inputs Run Code · Python Prepare Blog Sections Step 17 Loop…" at bounding box center [249, 173] width 454 height 303
click at [289, 192] on span "Test" at bounding box center [291, 194] width 5 height 4
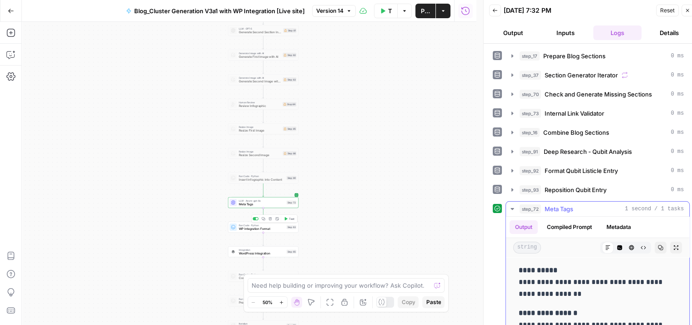
scroll to position [44, 0]
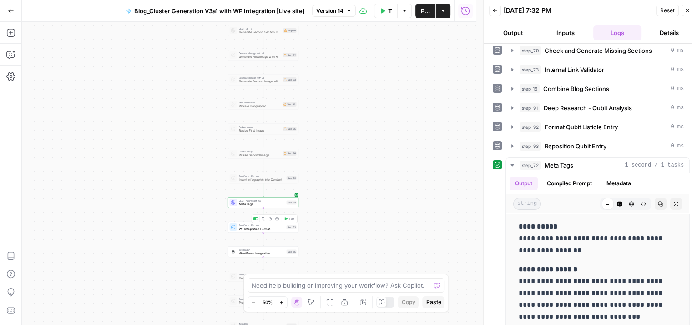
click at [291, 216] on button "Test" at bounding box center [289, 219] width 14 height 6
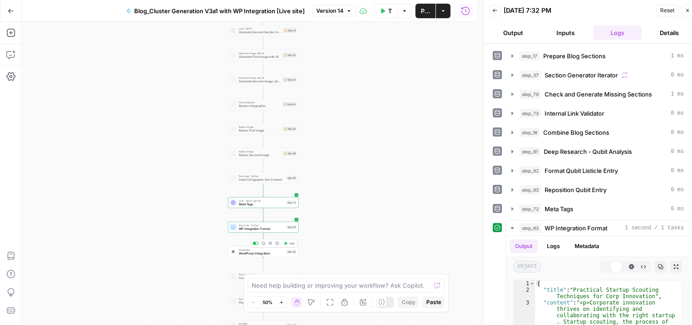
click at [289, 242] on span "Test" at bounding box center [291, 243] width 5 height 4
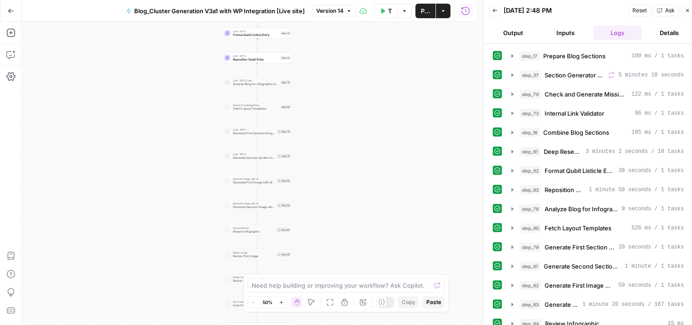
click at [317, 163] on div "Workflow Set Inputs Inputs Run Code · Python Prepare Blog Sections Step 17 Loop…" at bounding box center [249, 173] width 454 height 303
drag, startPoint x: 338, startPoint y: 103, endPoint x: 307, endPoint y: 68, distance: 47.3
click at [307, 68] on div "Workflow Set Inputs Inputs Run Code · Python Prepare Blog Sections Step 17 Loop…" at bounding box center [249, 173] width 454 height 303
drag, startPoint x: 329, startPoint y: 105, endPoint x: 340, endPoint y: 27, distance: 78.1
click at [340, 27] on div "Workflow Set Inputs Inputs Run Code · Python Prepare Blog Sections Step 17 Loop…" at bounding box center [249, 173] width 454 height 303
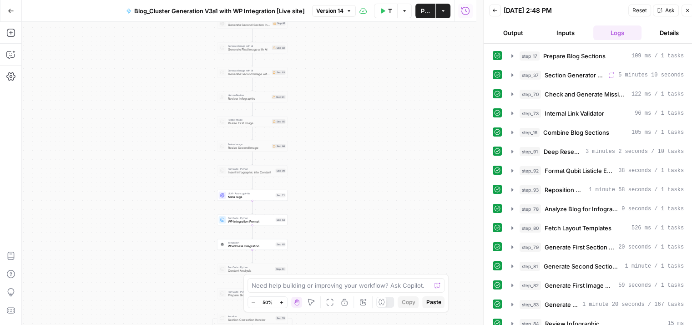
drag, startPoint x: 320, startPoint y: 175, endPoint x: 296, endPoint y: 87, distance: 91.6
click at [296, 87] on div "Workflow Set Inputs Inputs Run Code · Python Prepare Blog Sections Step 17 Loop…" at bounding box center [249, 173] width 454 height 303
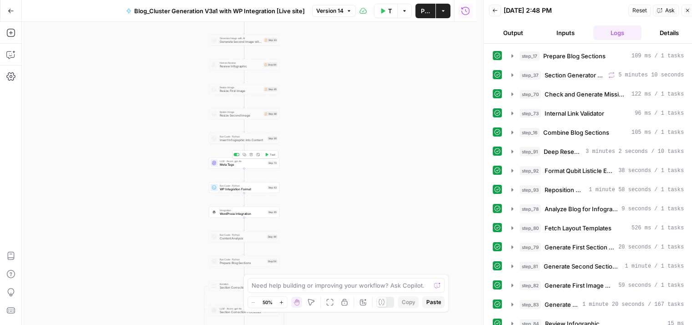
click at [270, 155] on span "Test" at bounding box center [272, 154] width 5 height 4
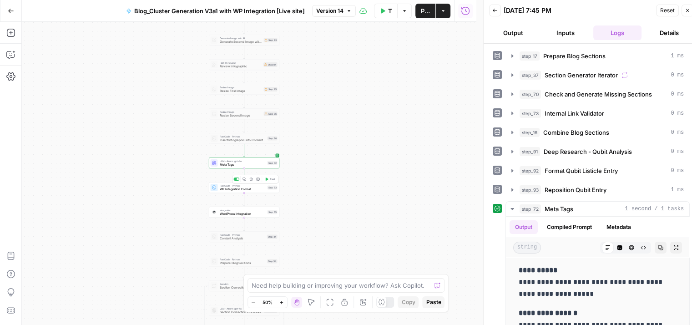
click at [271, 179] on span "Test" at bounding box center [272, 179] width 5 height 4
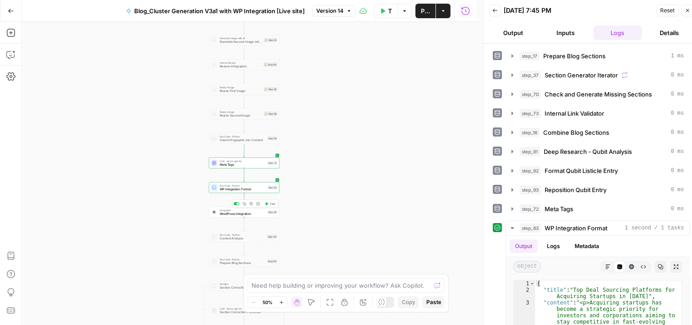
click at [273, 205] on span "Test" at bounding box center [272, 203] width 5 height 4
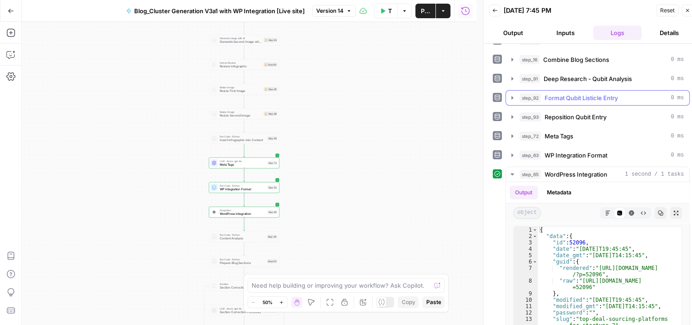
scroll to position [152, 0]
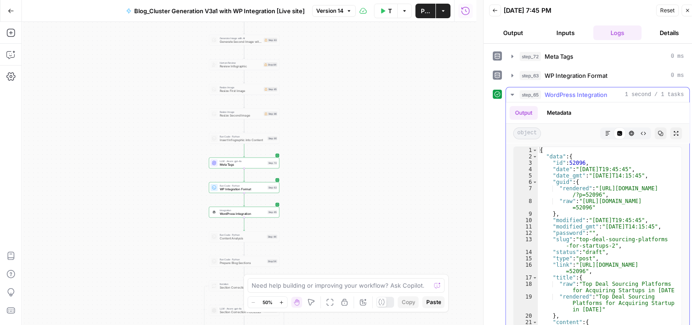
type textarea "**********"
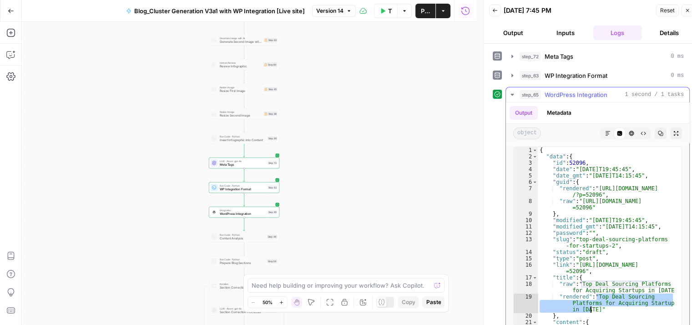
drag, startPoint x: 596, startPoint y: 295, endPoint x: 589, endPoint y: 306, distance: 13.0
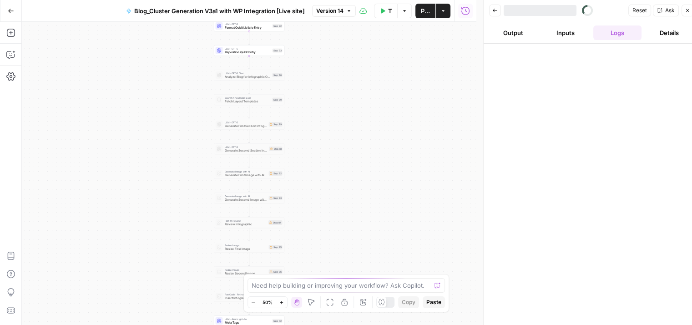
drag, startPoint x: 358, startPoint y: 173, endPoint x: 358, endPoint y: 73, distance: 100.0
click at [361, 56] on div "Workflow Set Inputs Inputs Run Code · Python Prepare Blog Sections Step 17 Loop…" at bounding box center [249, 173] width 454 height 303
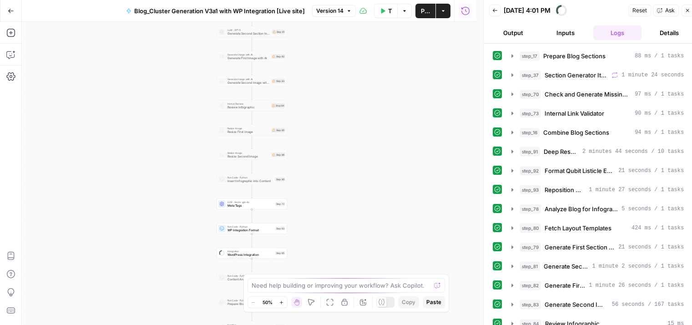
drag, startPoint x: 342, startPoint y: 142, endPoint x: 339, endPoint y: 70, distance: 72.4
click at [339, 70] on div "Workflow Set Inputs Inputs Run Code · Python Prepare Blog Sections Step 17 Loop…" at bounding box center [249, 173] width 454 height 303
click at [273, 123] on icon "button" at bounding box center [272, 122] width 3 height 3
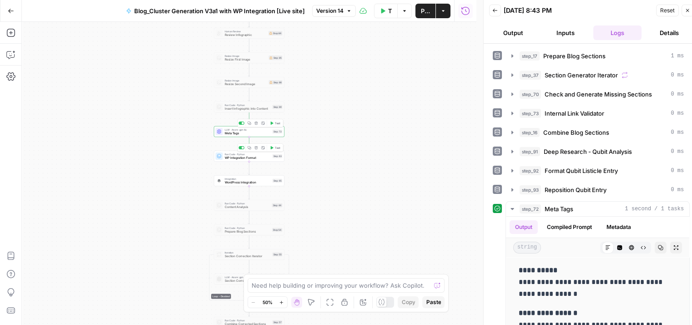
click at [276, 146] on span "Test" at bounding box center [277, 148] width 5 height 4
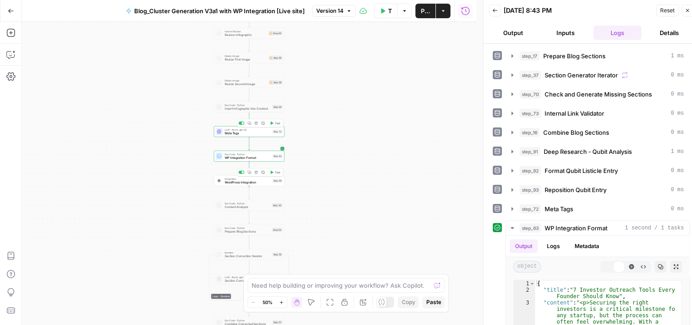
click at [278, 174] on span "Test" at bounding box center [277, 172] width 5 height 4
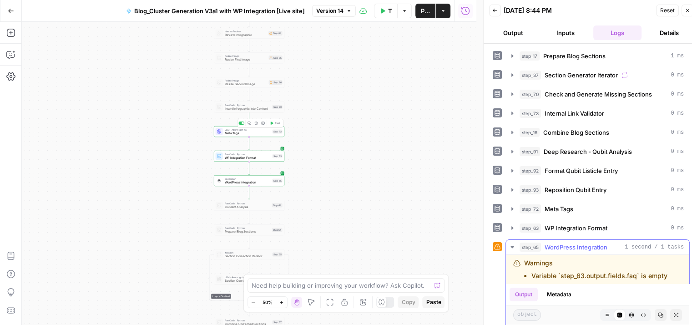
scroll to position [147, 0]
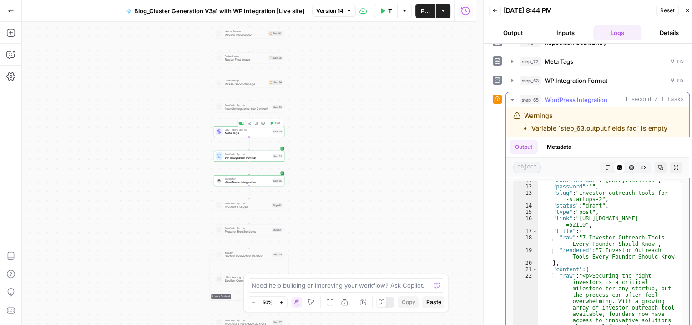
scroll to position [81, 0]
drag, startPoint x: 597, startPoint y: 247, endPoint x: 663, endPoint y: 254, distance: 66.3
type textarea "**********"
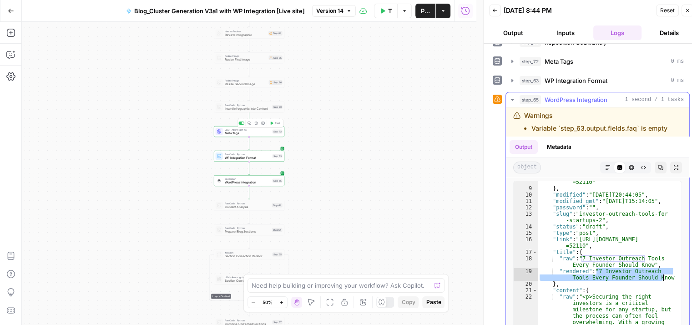
scroll to position [52, 0]
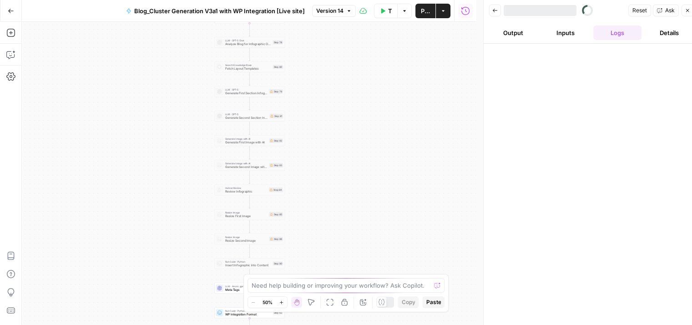
drag, startPoint x: 343, startPoint y: 195, endPoint x: 348, endPoint y: 91, distance: 104.3
click at [348, 91] on div "Workflow Set Inputs Inputs Run Code · Python Prepare Blog Sections Step 17 Loop…" at bounding box center [249, 173] width 454 height 303
drag, startPoint x: 342, startPoint y: 141, endPoint x: 341, endPoint y: 84, distance: 57.8
click at [341, 84] on div "Workflow Set Inputs Inputs Run Code · Python Prepare Blog Sections Step 17 Loop…" at bounding box center [249, 173] width 454 height 303
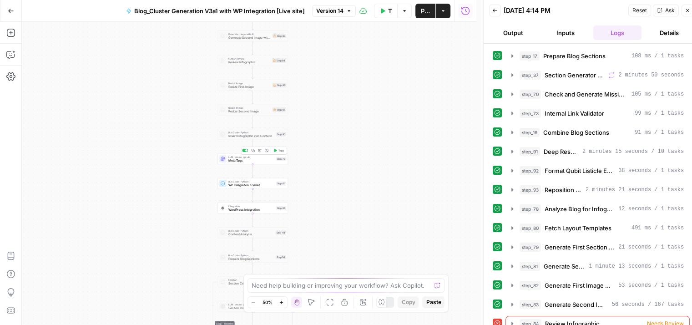
click at [276, 151] on icon "button" at bounding box center [275, 151] width 4 height 4
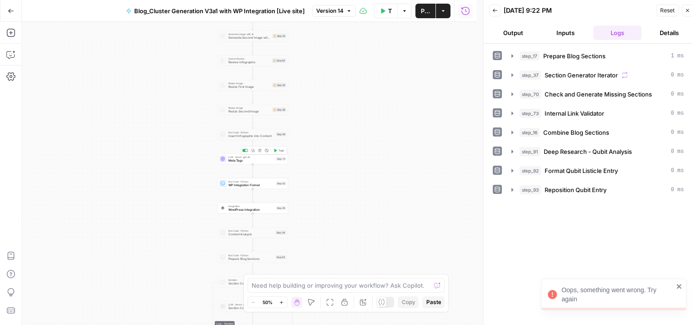
click at [276, 149] on icon "button" at bounding box center [275, 151] width 4 height 4
drag, startPoint x: 317, startPoint y: 186, endPoint x: 333, endPoint y: 175, distance: 20.3
click at [333, 175] on div "Workflow Set Inputs Inputs Run Code · Python Prepare Blog Sections Step 17 Loop…" at bounding box center [249, 173] width 454 height 303
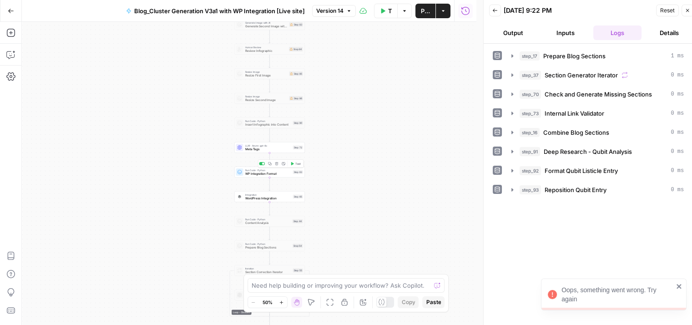
click at [296, 164] on span "Test" at bounding box center [297, 163] width 5 height 4
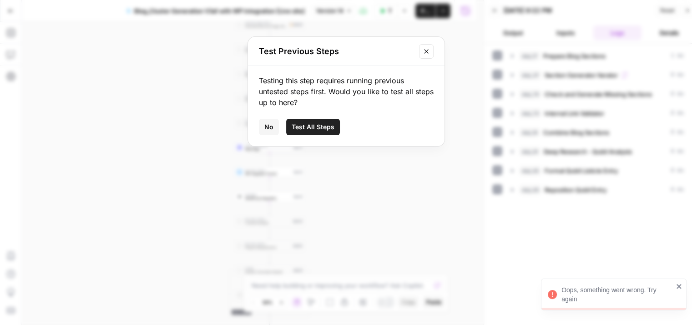
click at [324, 126] on span "Test All Steps" at bounding box center [313, 126] width 43 height 9
click at [324, 126] on div "Workflow Set Inputs Inputs Run Code · Python Prepare Blog Sections Step 17 Loop…" at bounding box center [249, 173] width 454 height 303
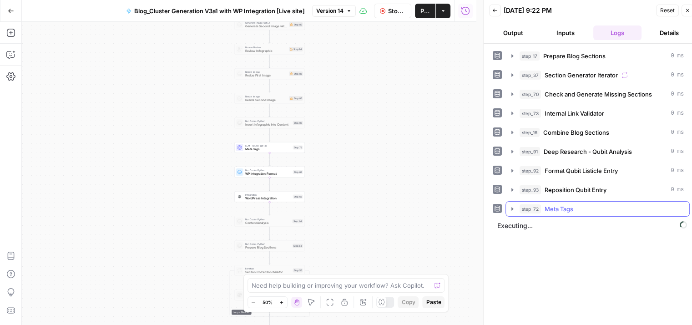
click at [598, 210] on div "step_72 Meta Tags" at bounding box center [601, 208] width 164 height 9
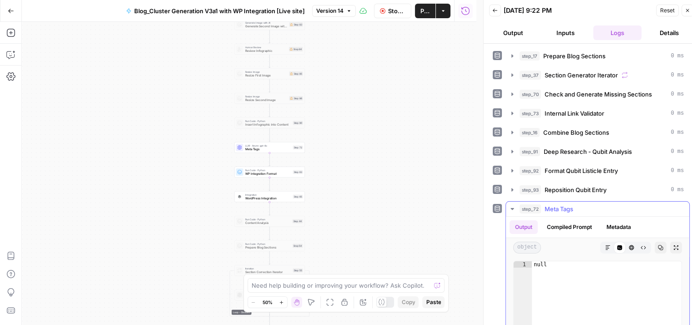
click at [598, 210] on div "step_72 Meta Tags" at bounding box center [601, 208] width 164 height 9
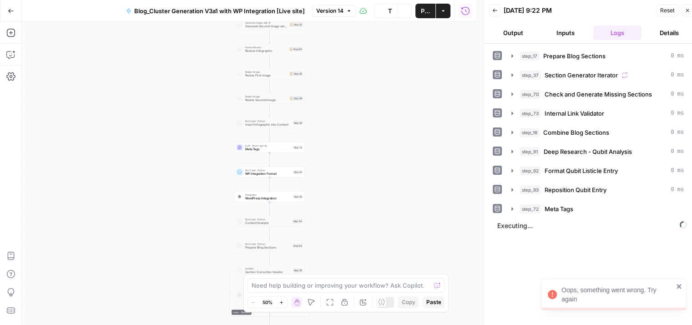
click at [391, 13] on span "Test Workflow" at bounding box center [390, 10] width 4 height 9
